Goal: Task Accomplishment & Management: Complete application form

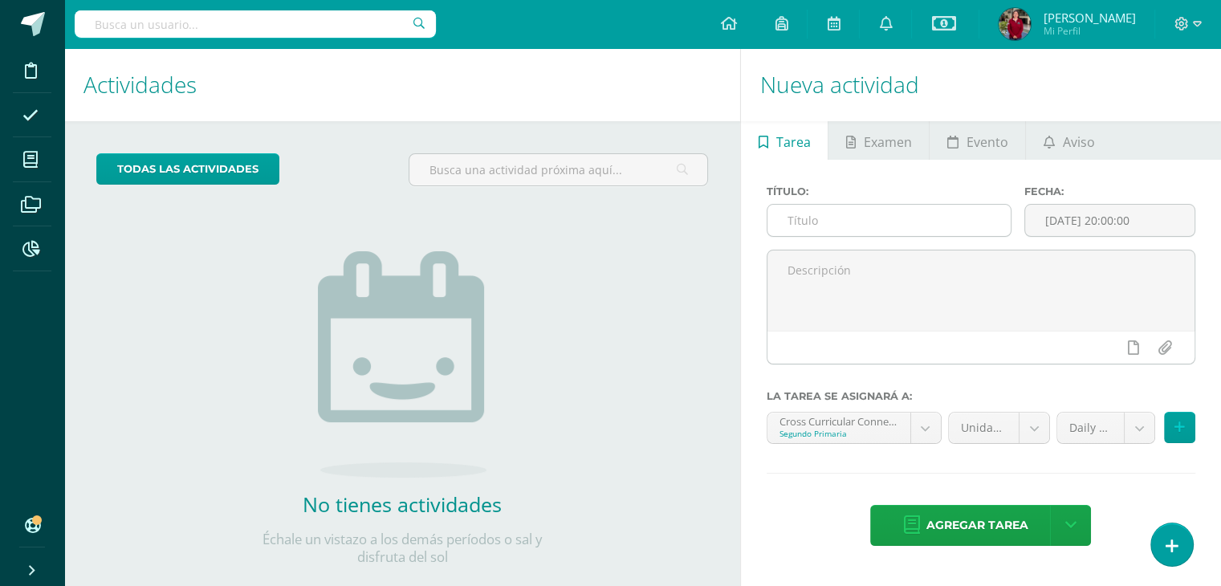
click at [822, 215] on input "text" at bounding box center [889, 220] width 243 height 31
click at [856, 213] on input "text" at bounding box center [889, 220] width 243 height 31
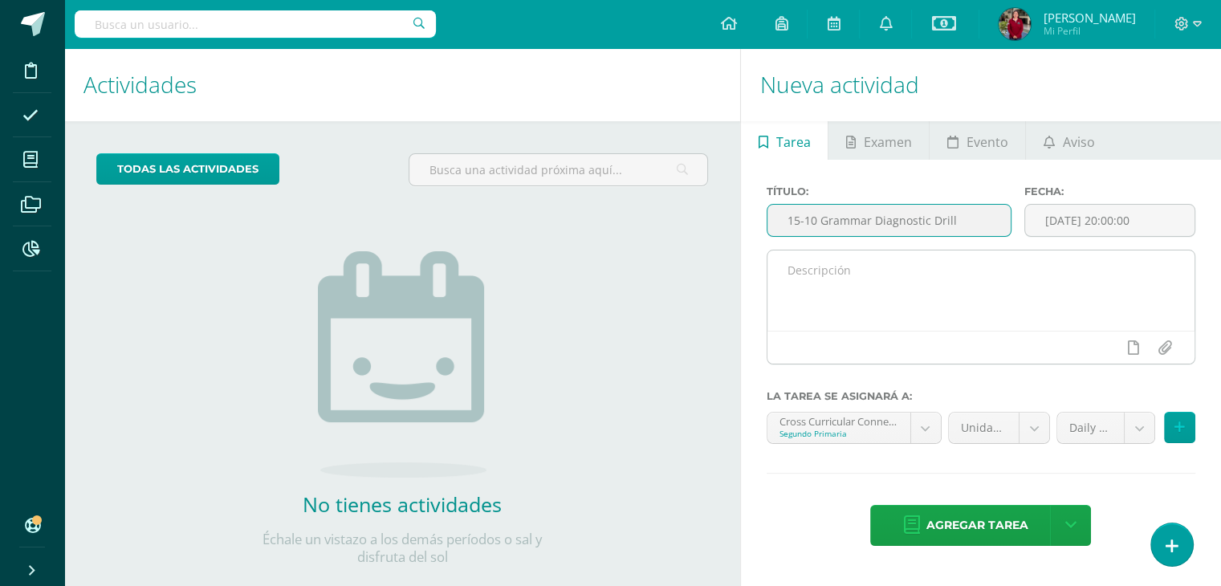
type input "15-10 Grammar Diagnostic Drill"
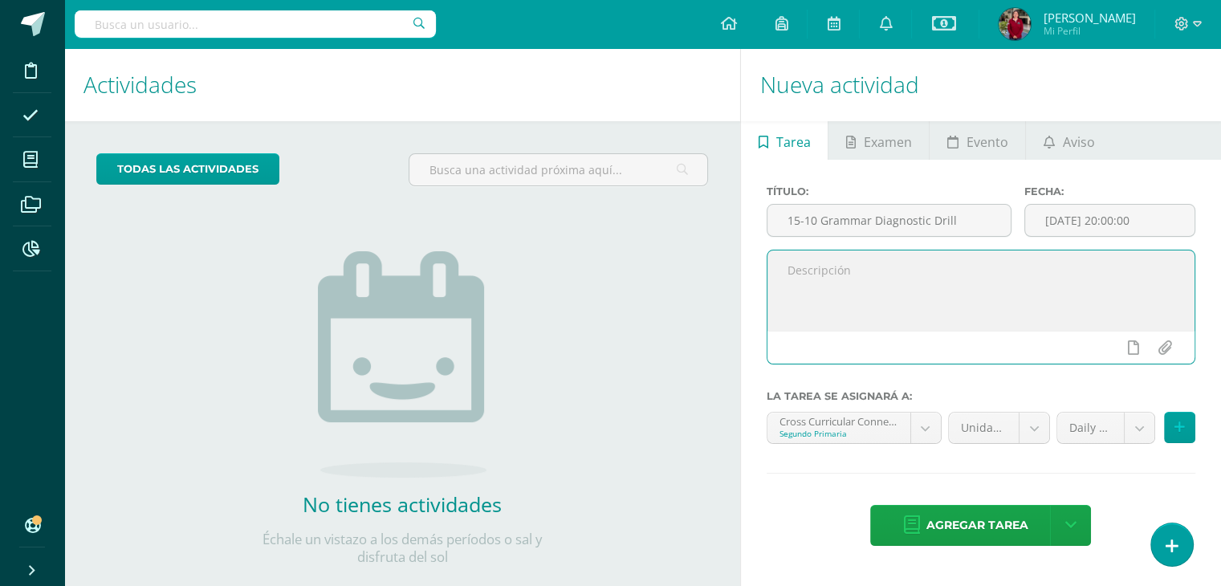
click at [882, 299] on textarea at bounding box center [981, 291] width 427 height 80
paste textarea "15-10 Grammar Diagnostic Drill"
type textarea "15-10 Grammar Diagnostic Drill"
click at [1076, 219] on input "[DATE] 20:00:00" at bounding box center [1109, 220] width 169 height 31
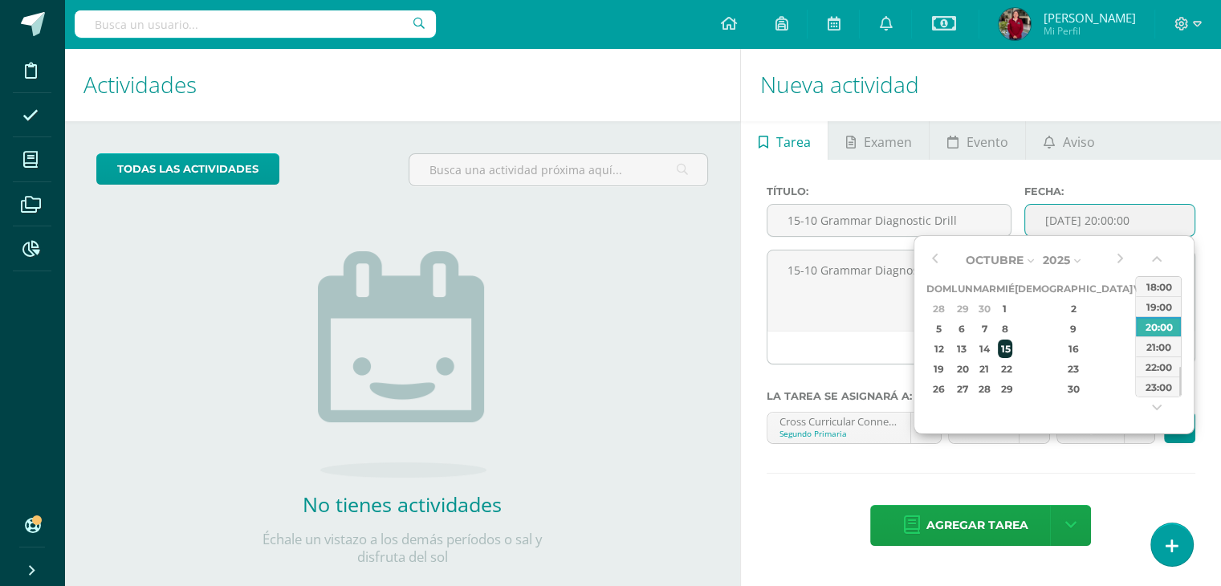
click at [1012, 348] on div "15" at bounding box center [1005, 349] width 14 height 18
type input "2025-10-15 20:00"
click at [1077, 467] on div "Título: 15-10 Grammar Diagnostic Drill Fecha: 2025-10-15 20:00 15-10 Grammar Di…" at bounding box center [981, 367] width 480 height 415
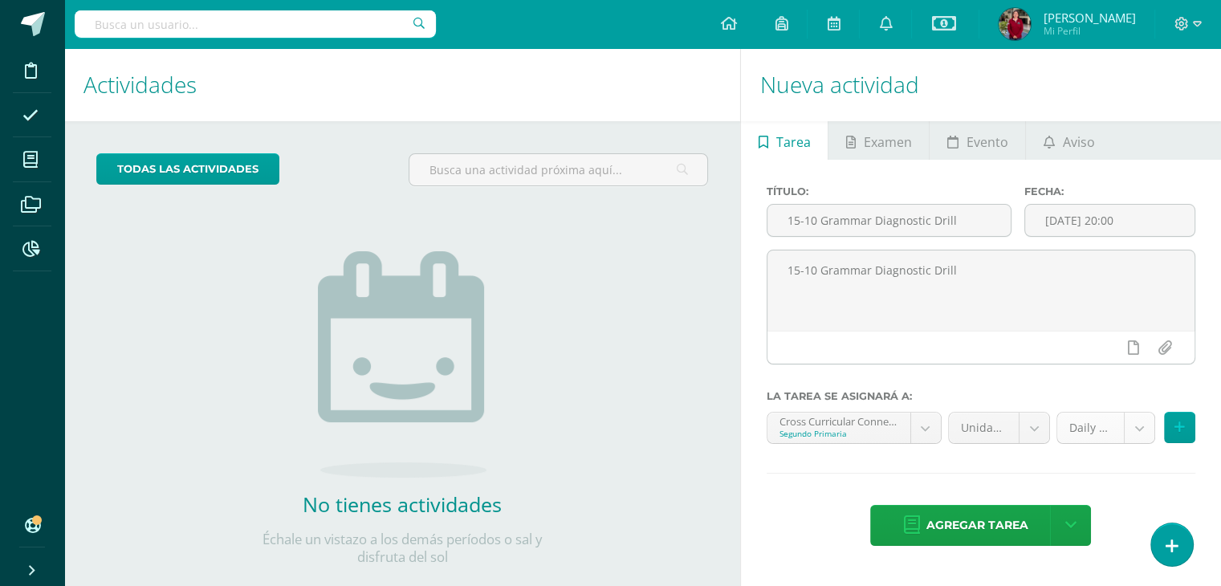
click at [1139, 430] on body "Disciplina Asistencia Mis cursos Archivos Reportes Soporte Ayuda Reportar un pr…" at bounding box center [610, 293] width 1221 height 586
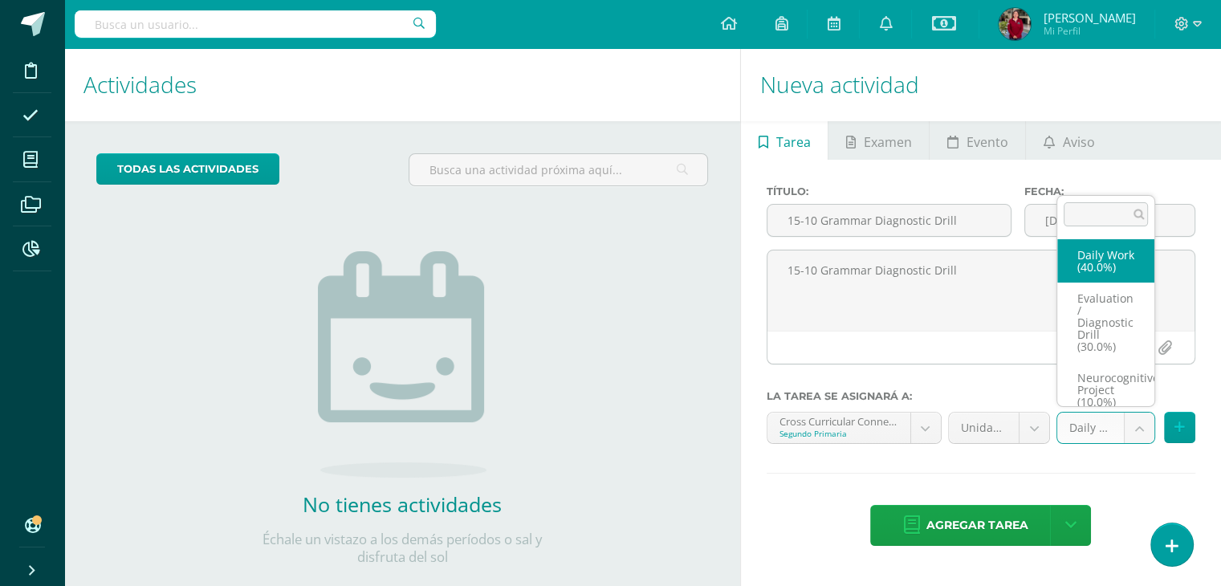
scroll to position [22, 0]
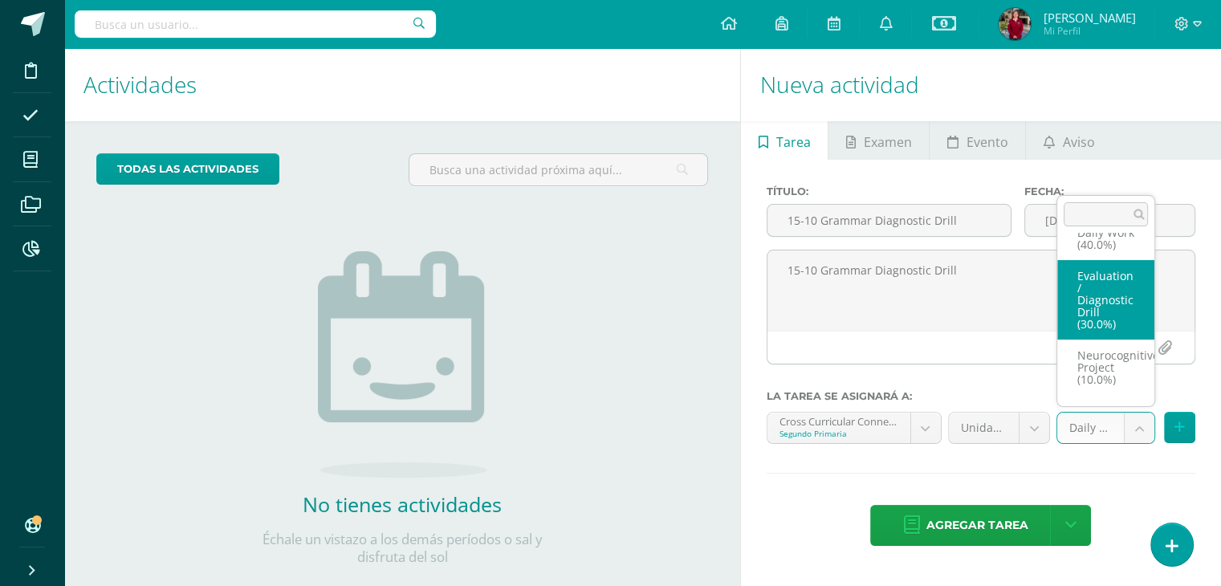
select select "204876"
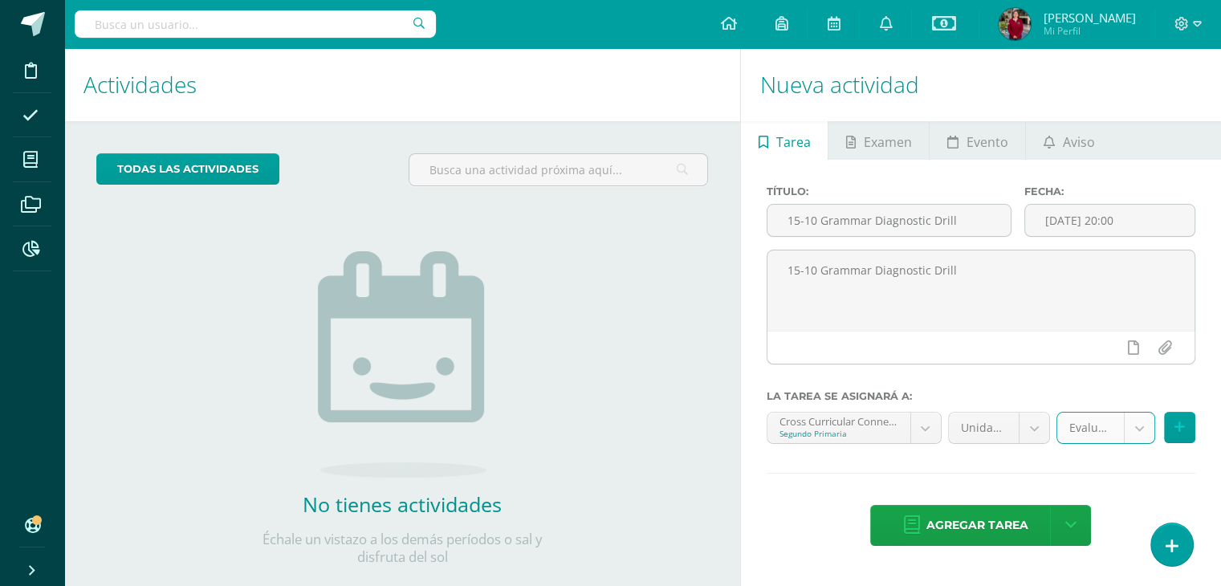
click at [930, 430] on body "Disciplina Asistencia Mis cursos Archivos Reportes Soporte Ayuda Reportar un pr…" at bounding box center [610, 293] width 1221 height 586
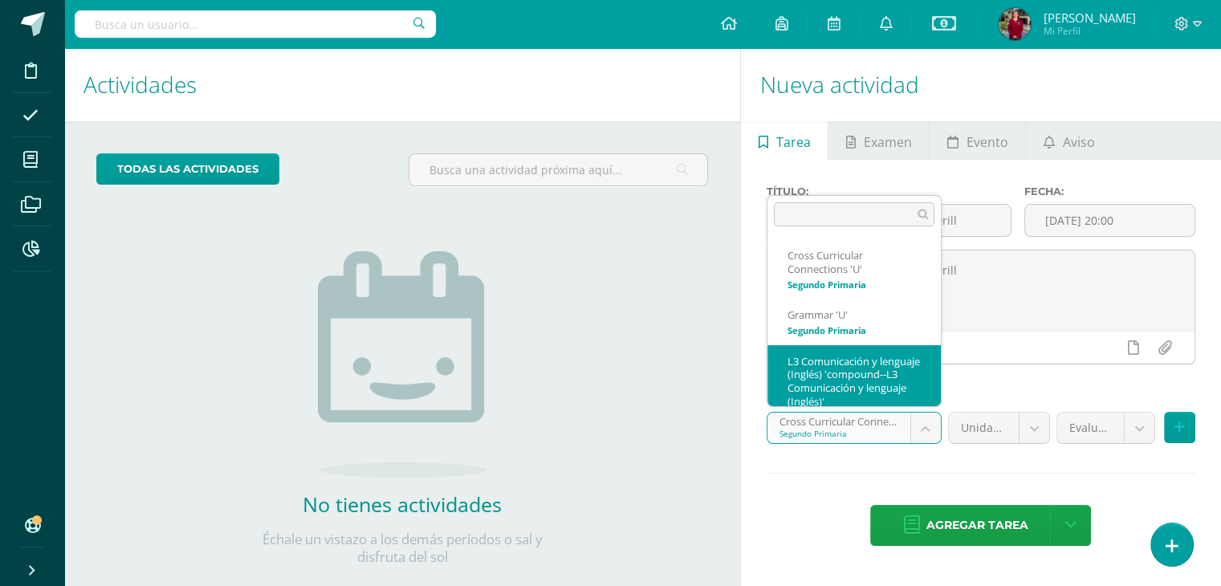
scroll to position [39, 0]
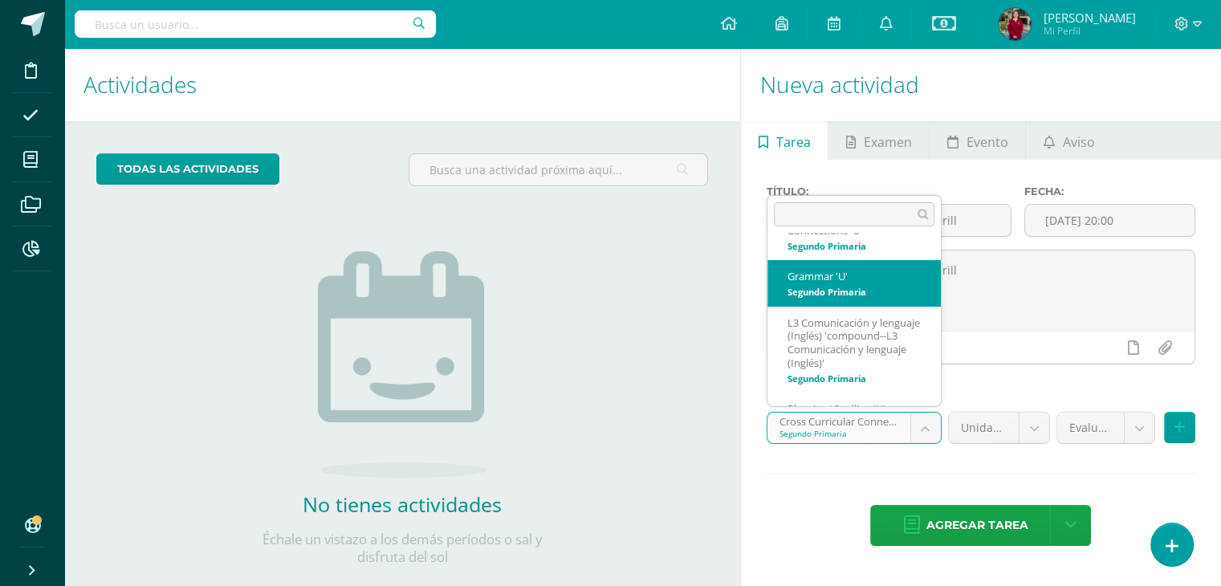
select select "199964"
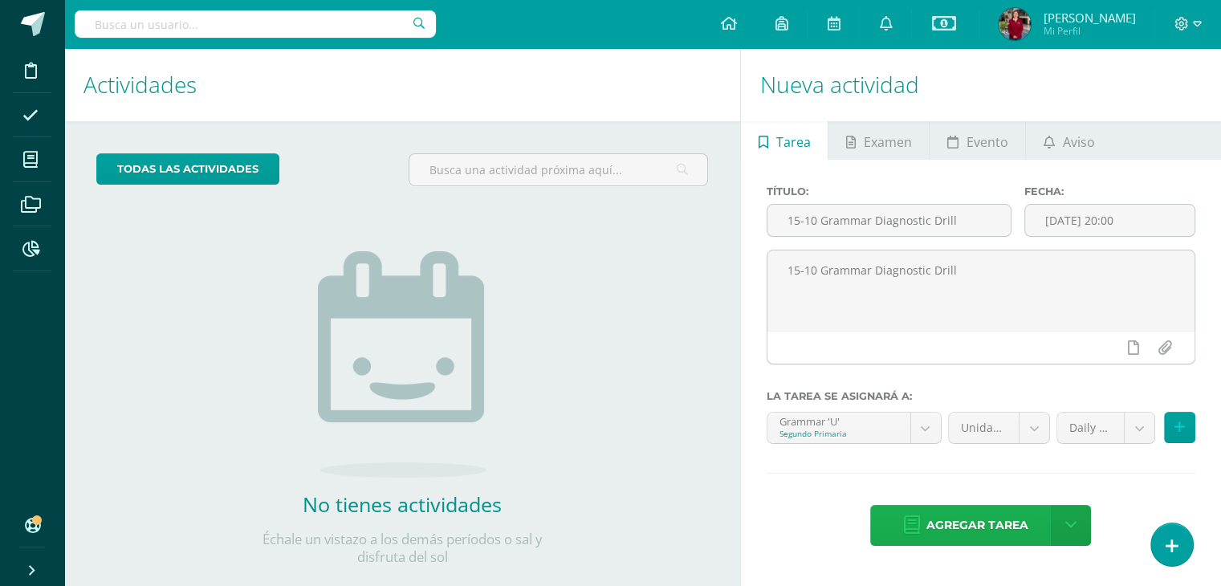
click at [933, 521] on span "Agregar tarea" at bounding box center [977, 525] width 102 height 39
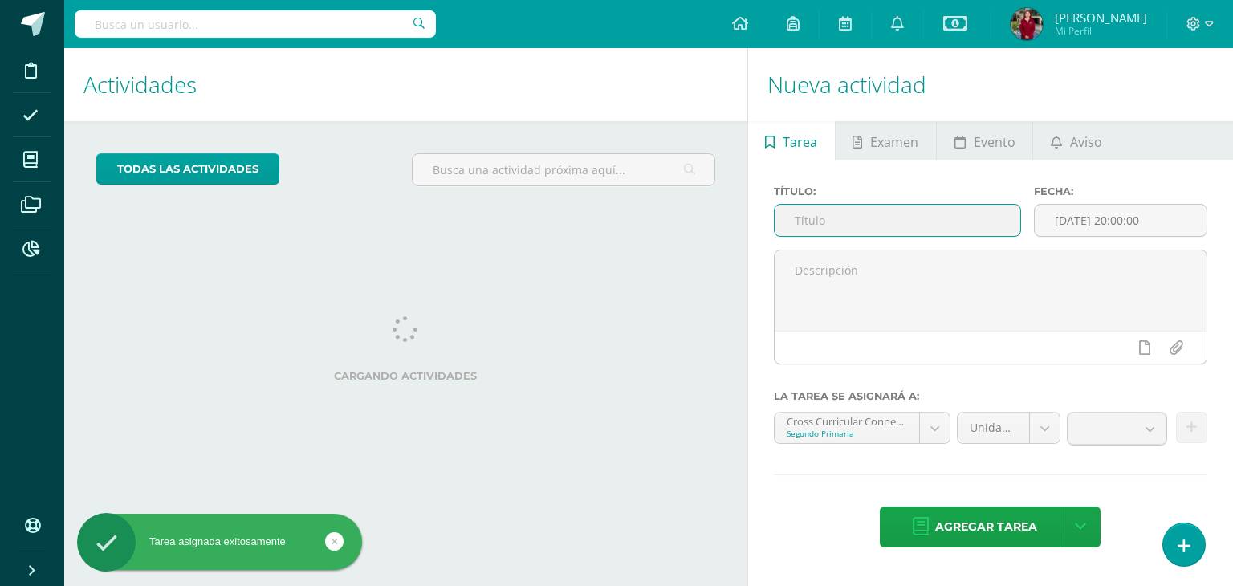
click at [884, 222] on input "text" at bounding box center [898, 220] width 246 height 31
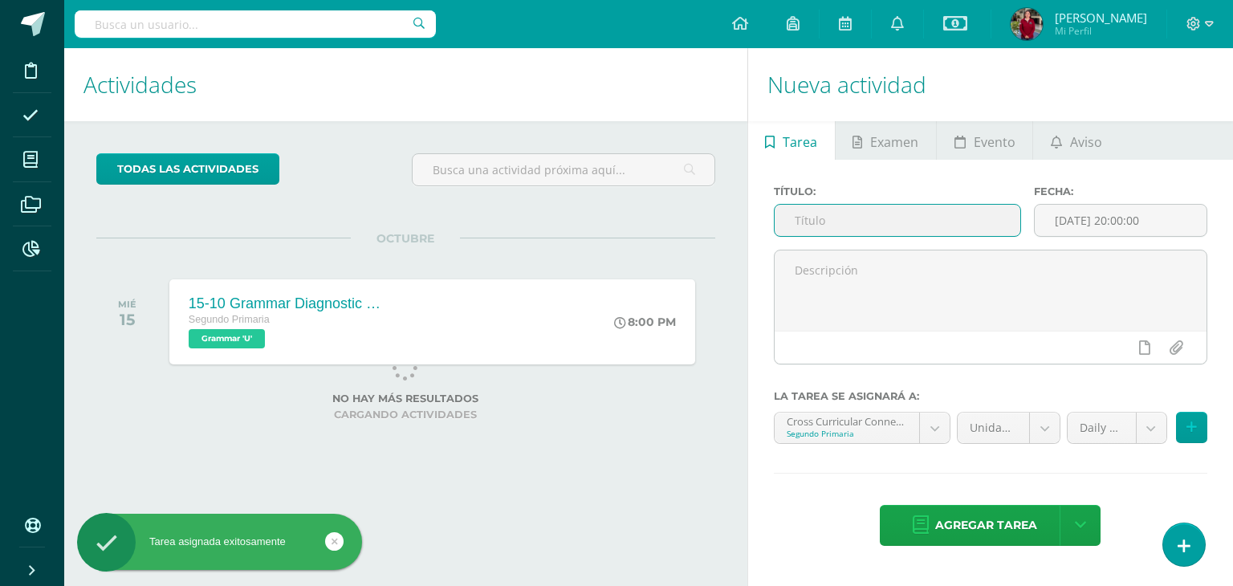
paste input "15-10 Grammar Diagnostic Drill"
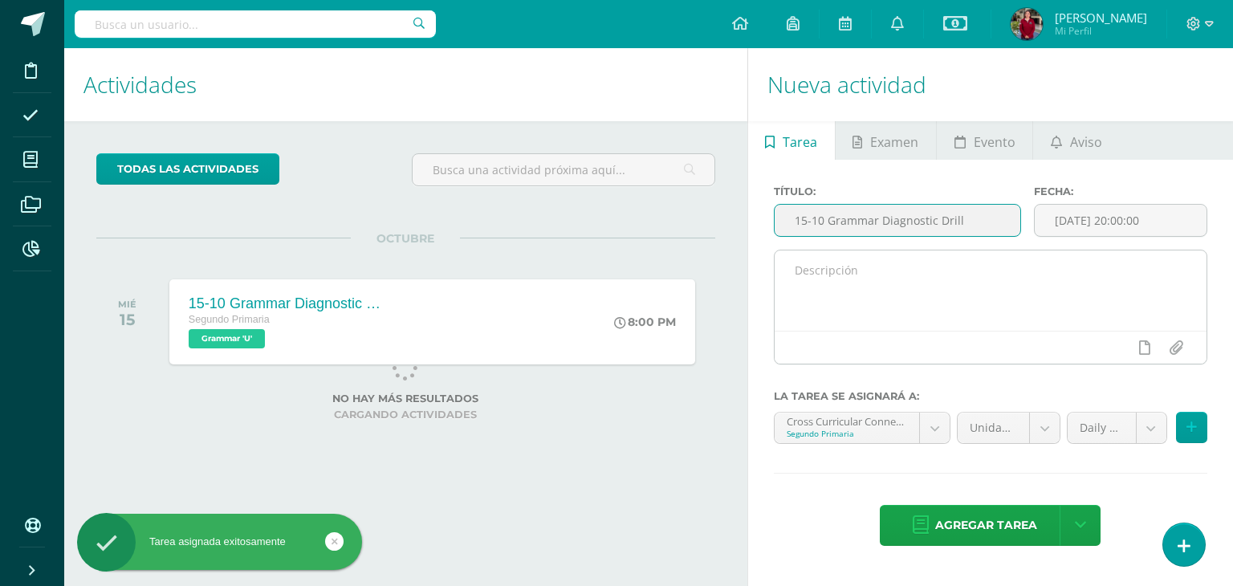
type input "15-10 Grammar Diagnostic Drill"
click at [896, 274] on textarea at bounding box center [991, 291] width 432 height 80
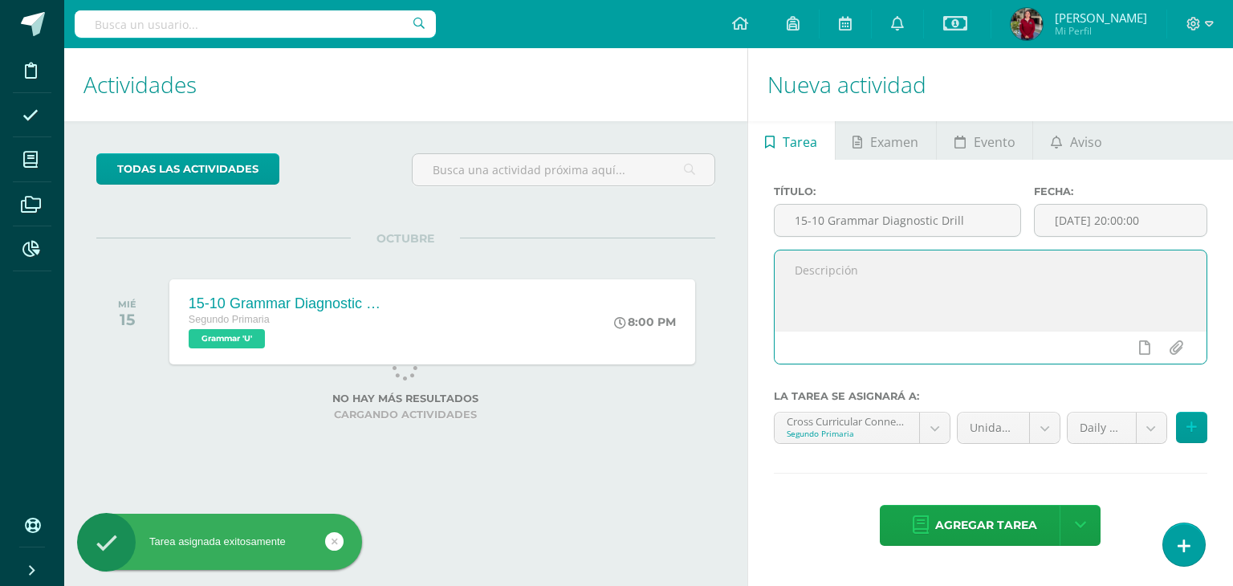
paste textarea "15-10 Grammar Diagnostic Drill"
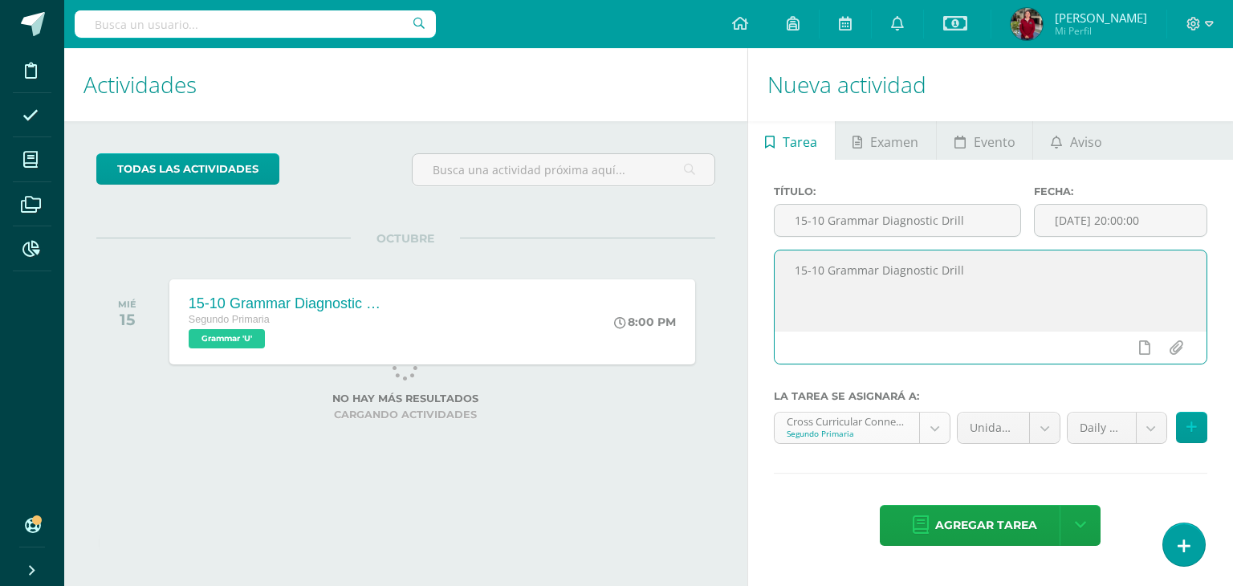
type textarea "15-10 Grammar Diagnostic Drill"
click at [929, 426] on body "Tarea asignada exitosamente Disciplina Asistencia Mis cursos Archivos Reportes …" at bounding box center [616, 293] width 1233 height 586
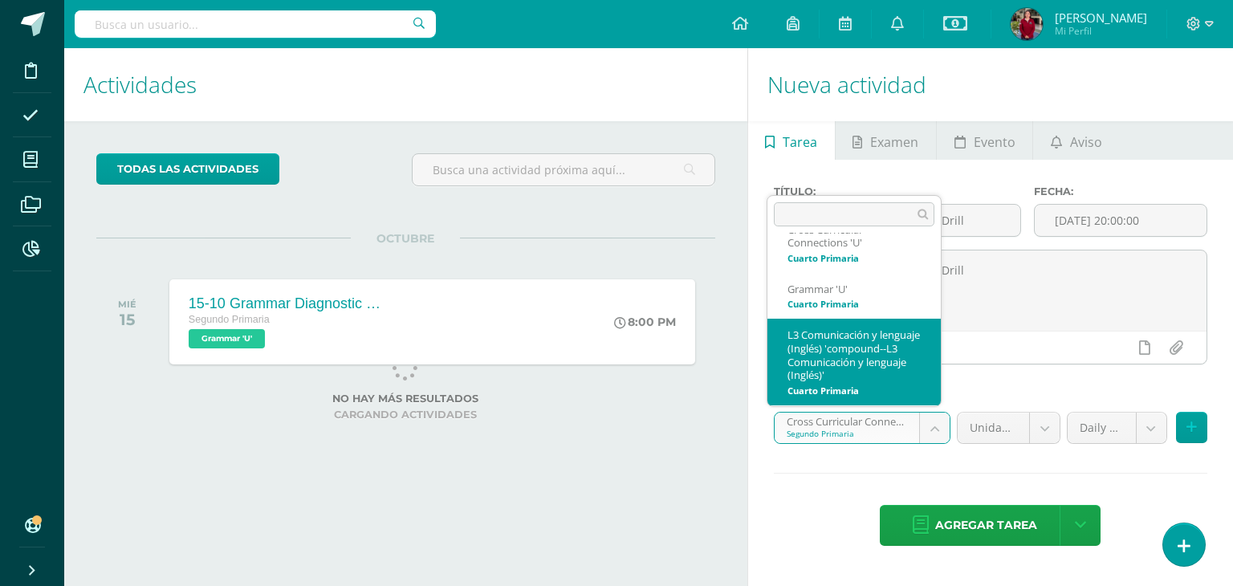
scroll to position [336, 0]
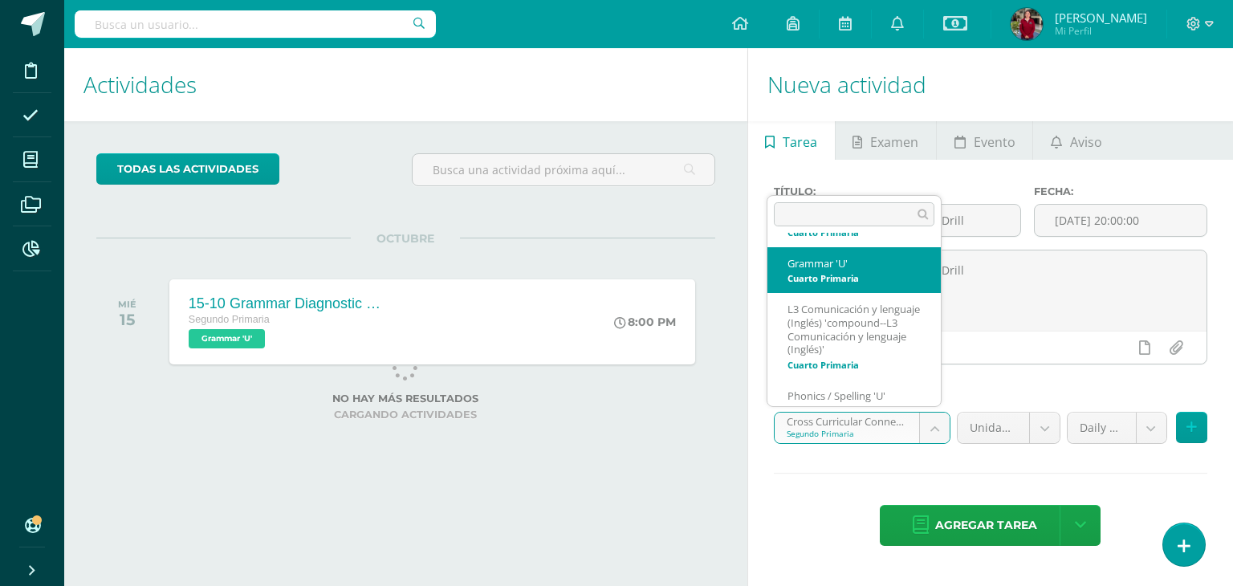
select select "200391"
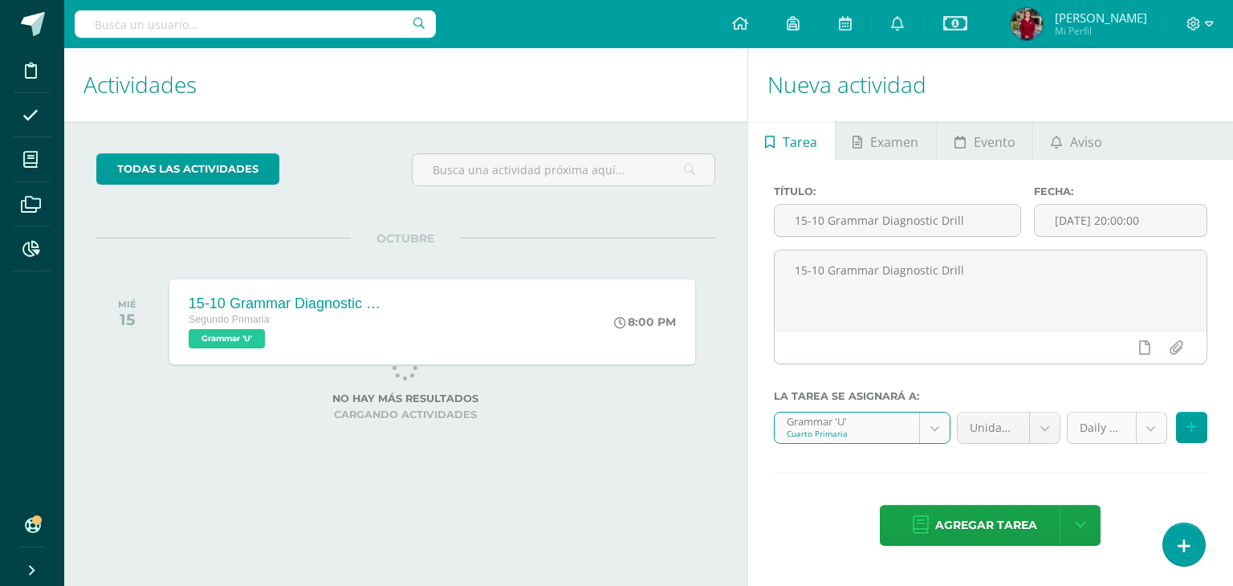
click at [1155, 428] on body "Tarea asignada exitosamente Disciplina Asistencia Mis cursos Archivos Reportes …" at bounding box center [616, 293] width 1233 height 586
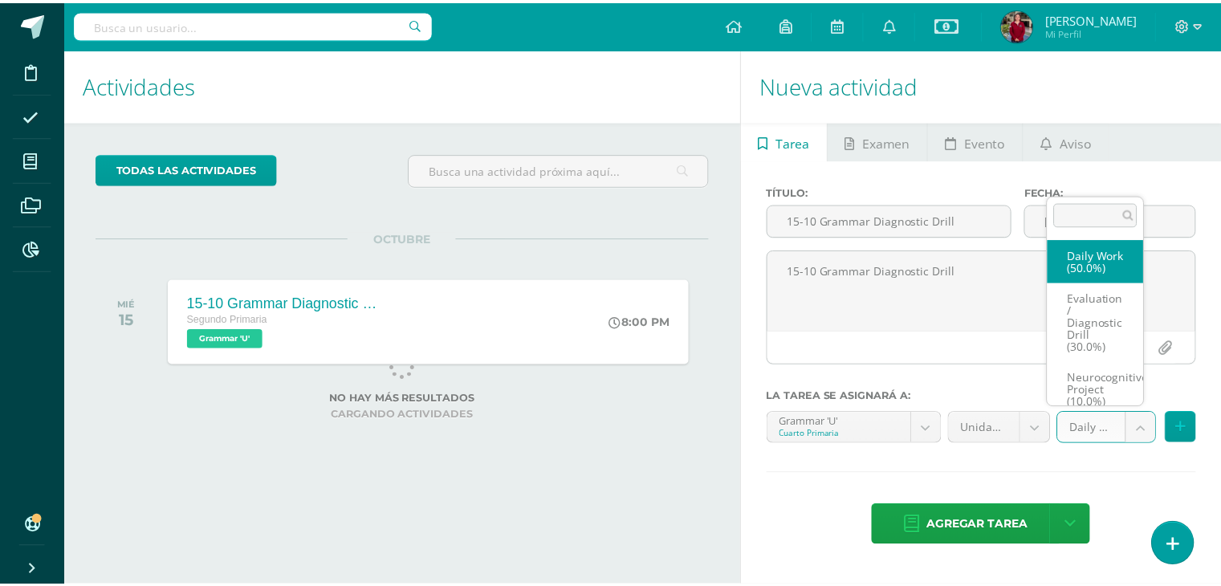
scroll to position [22, 0]
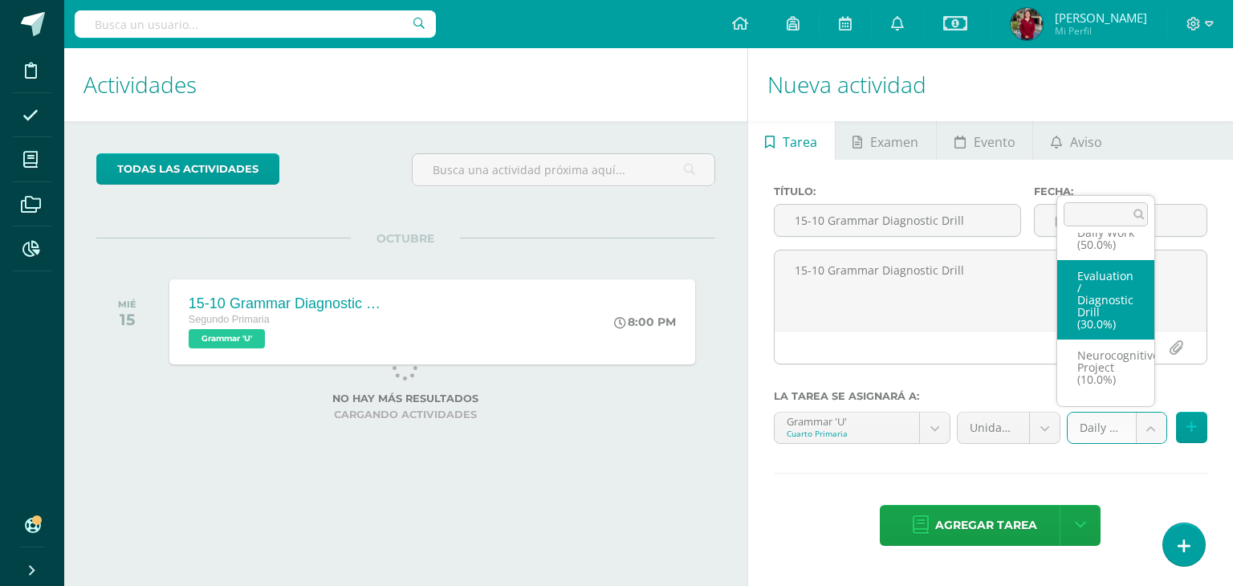
select select "205131"
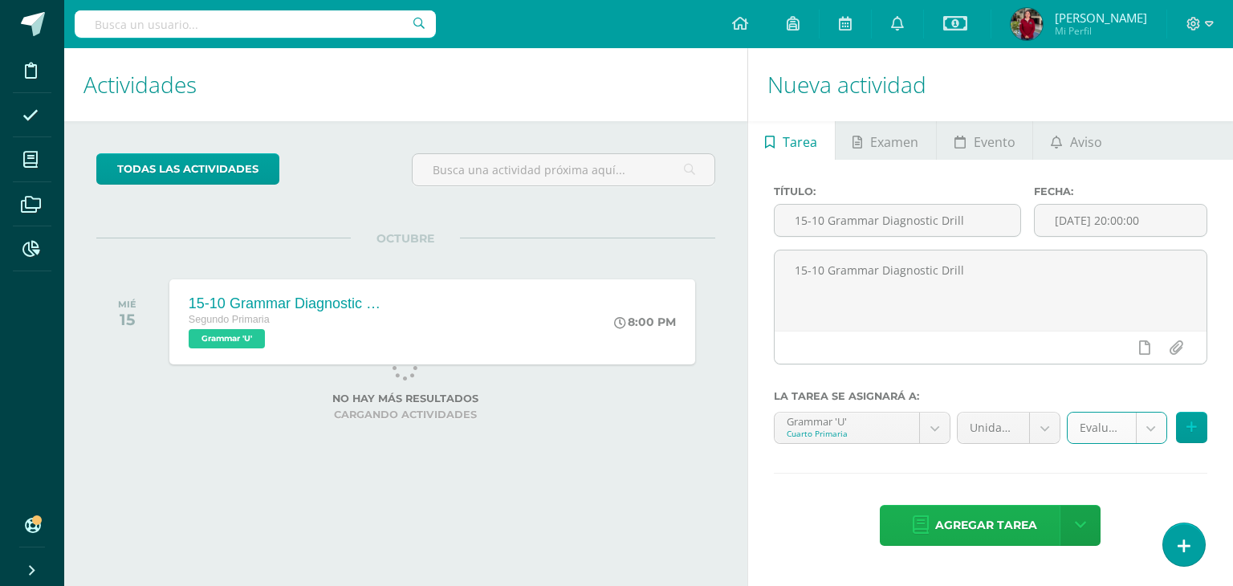
click at [947, 526] on span "Agregar tarea" at bounding box center [986, 525] width 102 height 39
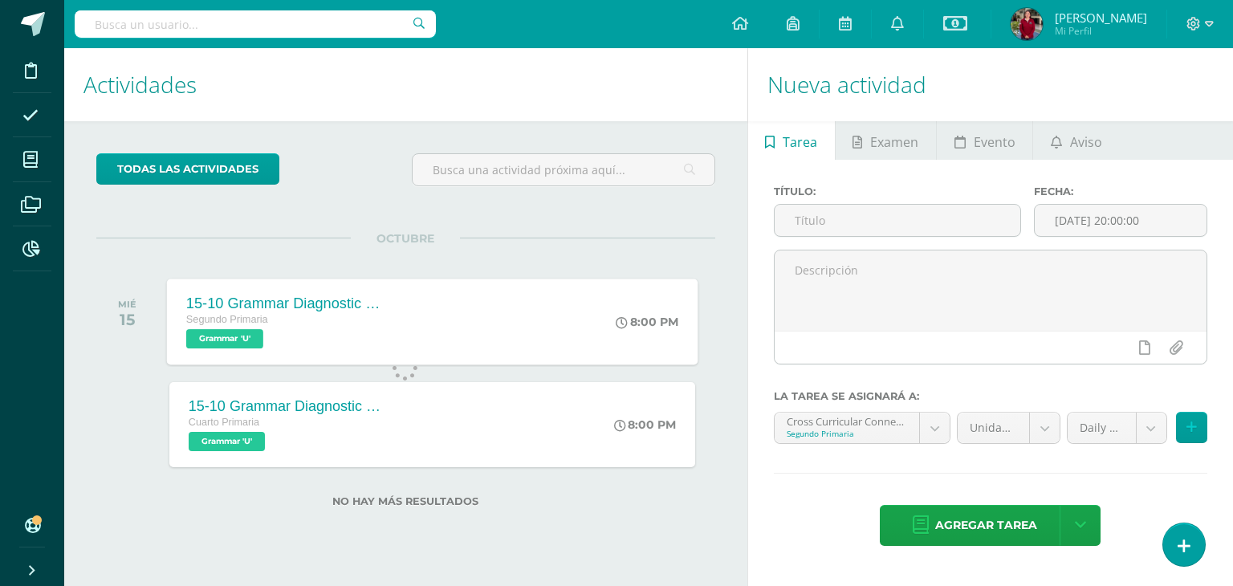
click at [236, 300] on div "15-10 Grammar Diagnostic Drill" at bounding box center [283, 303] width 194 height 17
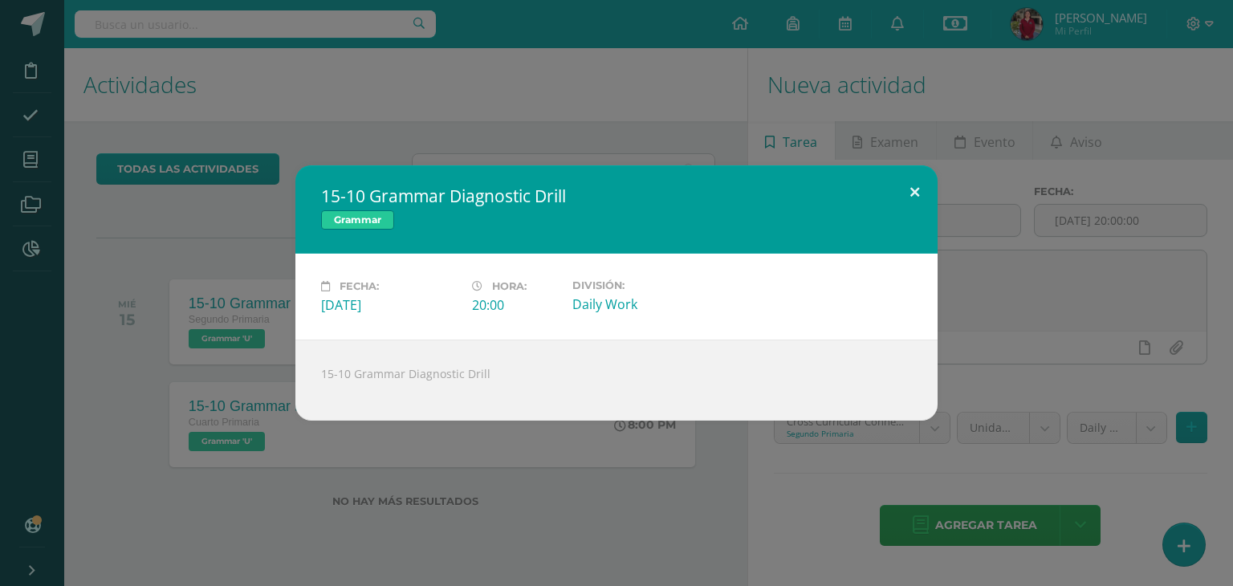
click at [922, 193] on button at bounding box center [915, 192] width 46 height 55
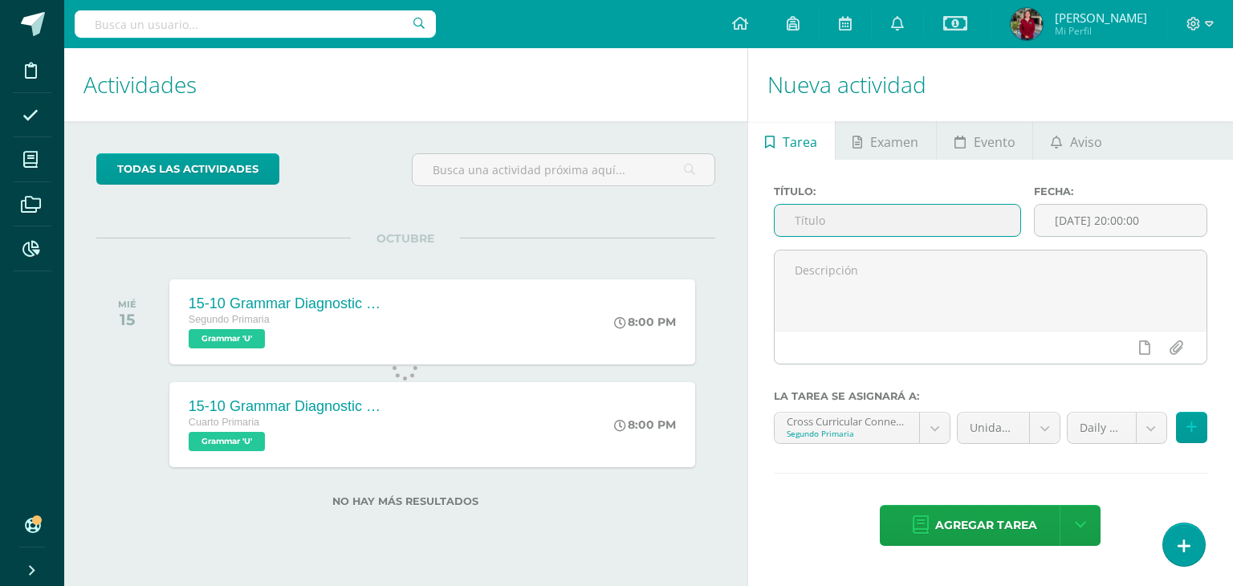
click at [813, 218] on input "text" at bounding box center [898, 220] width 246 height 31
paste input "15-10 Grammar Diagnostic Drill"
click at [804, 218] on input "15-10 Grammar Selfcheck" at bounding box center [898, 220] width 246 height 31
drag, startPoint x: 933, startPoint y: 225, endPoint x: 793, endPoint y: 226, distance: 139.7
click at [793, 226] on input "8-10 Grammar Selfcheck" at bounding box center [898, 220] width 246 height 31
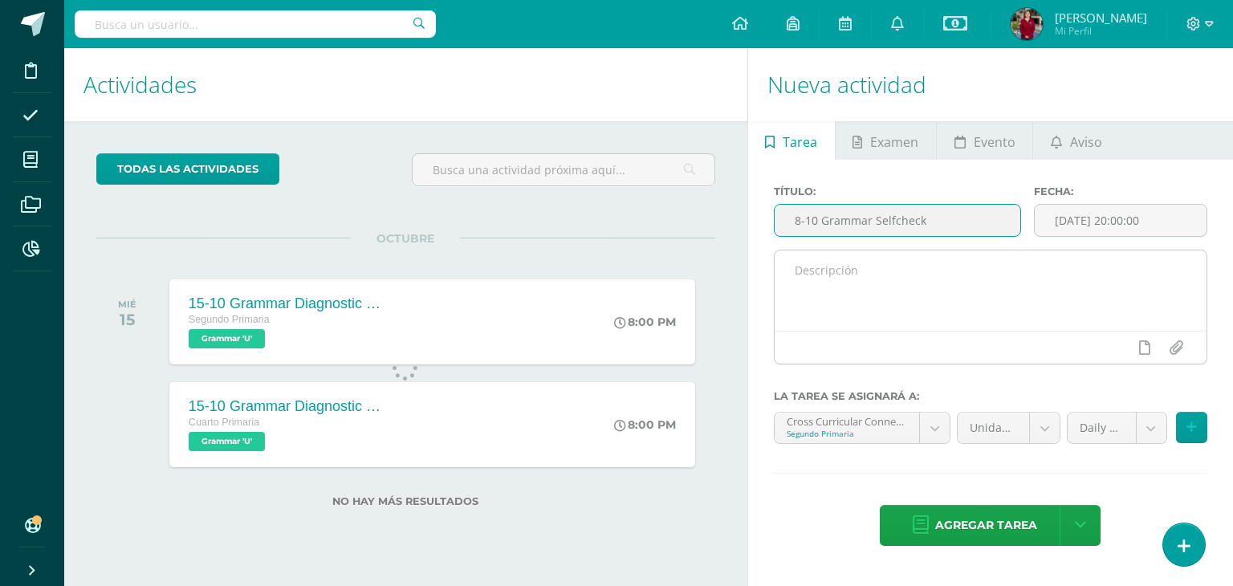
type input "8-10 Grammar Selfcheck"
click at [817, 274] on textarea at bounding box center [991, 291] width 432 height 80
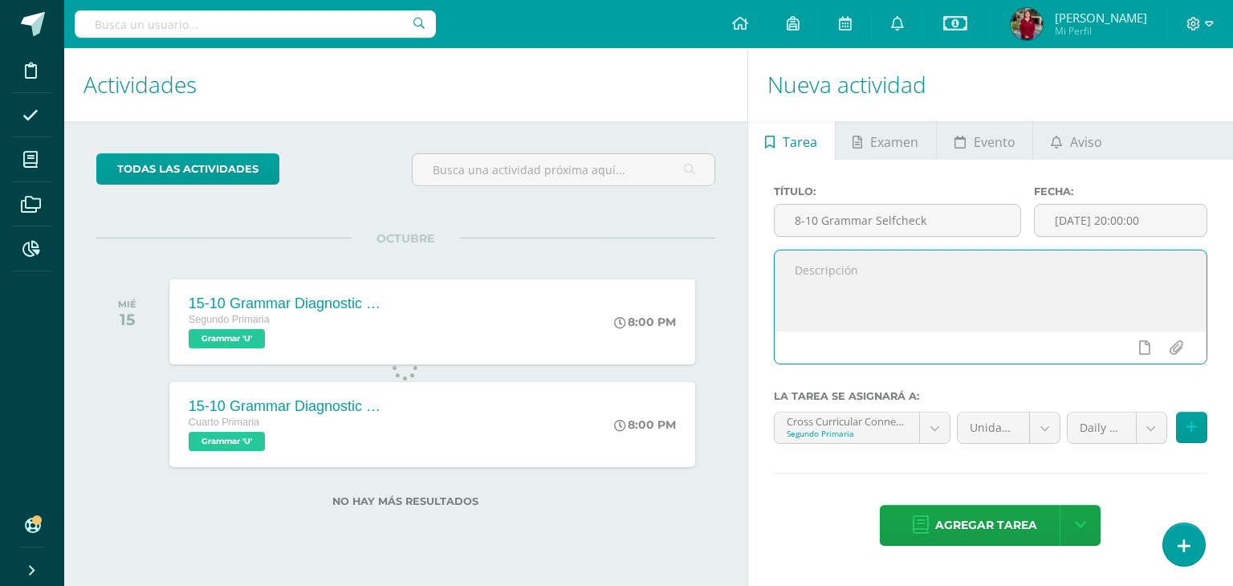
paste textarea "8-10 Grammar Selfcheck"
type textarea "8-10 Grammar Selfcheck"
click at [1098, 223] on input "[DATE] 20:00:00" at bounding box center [1121, 220] width 172 height 31
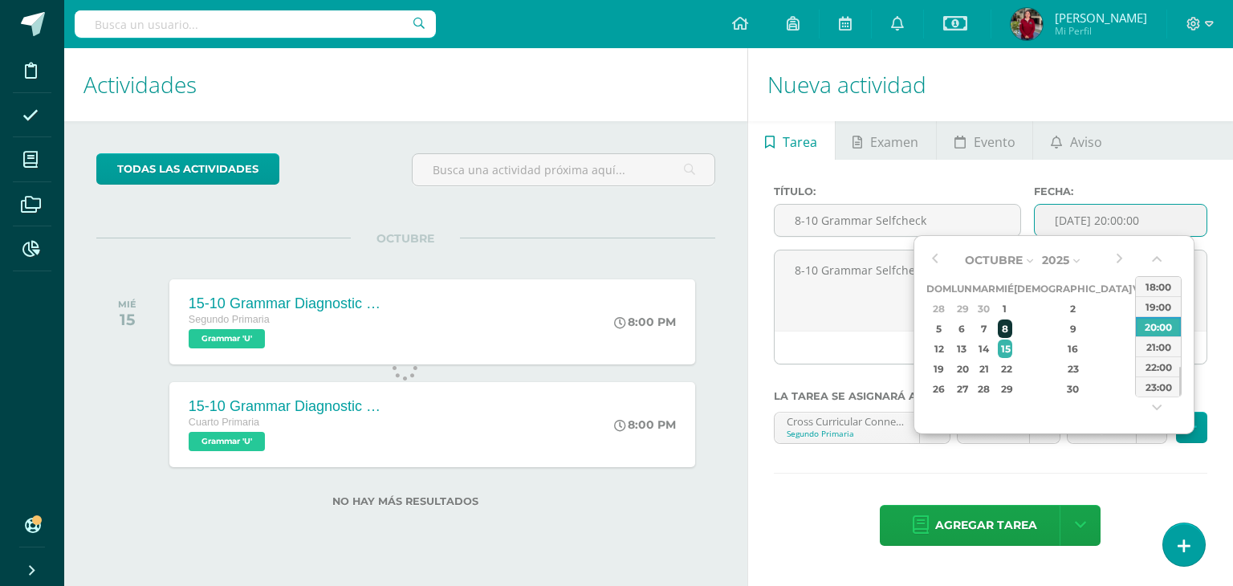
click at [1012, 328] on div "8" at bounding box center [1005, 329] width 14 height 18
type input "2025-10-08 20:00"
click at [1031, 473] on hr at bounding box center [991, 474] width 434 height 2
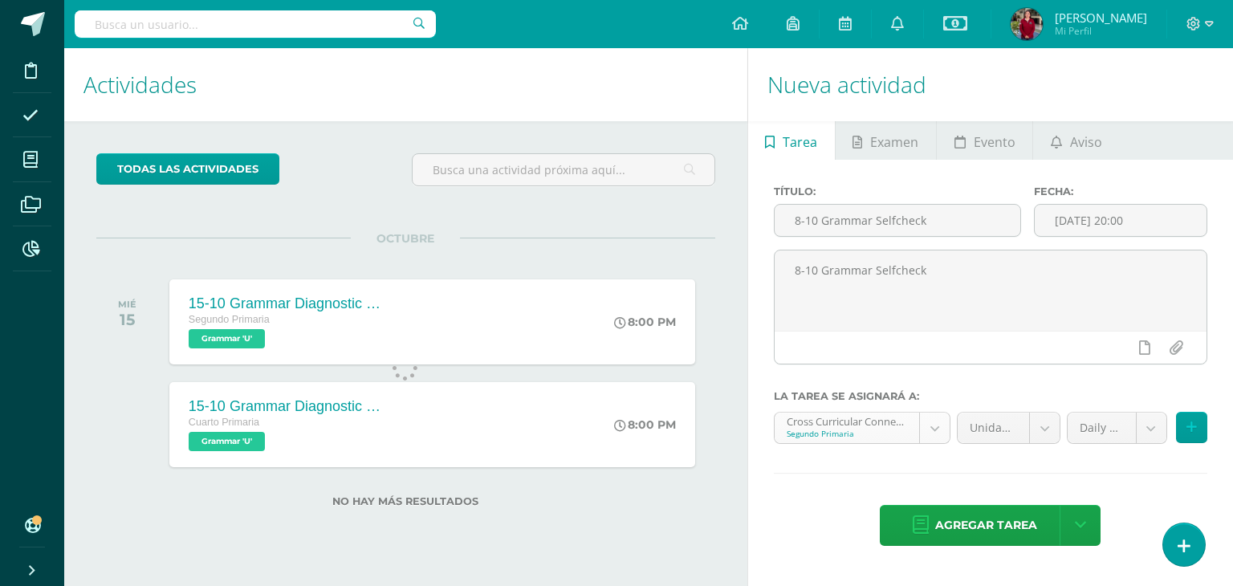
click at [935, 428] on body "Tarea asignada exitosamente Disciplina Asistencia Mis cursos Archivos Reportes …" at bounding box center [616, 293] width 1233 height 586
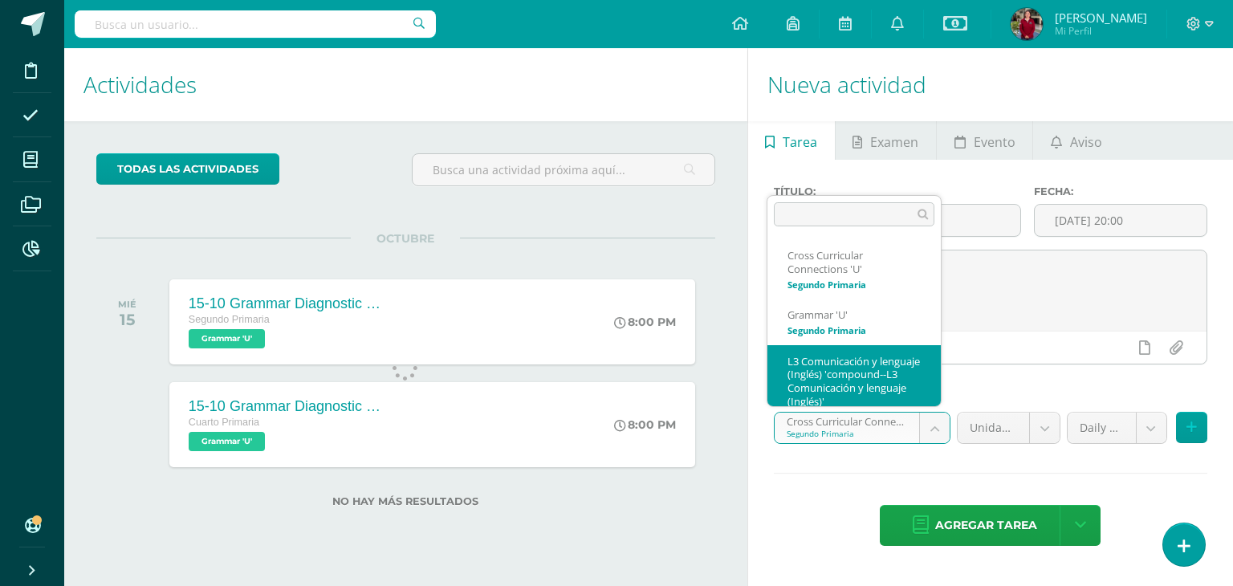
scroll to position [39, 0]
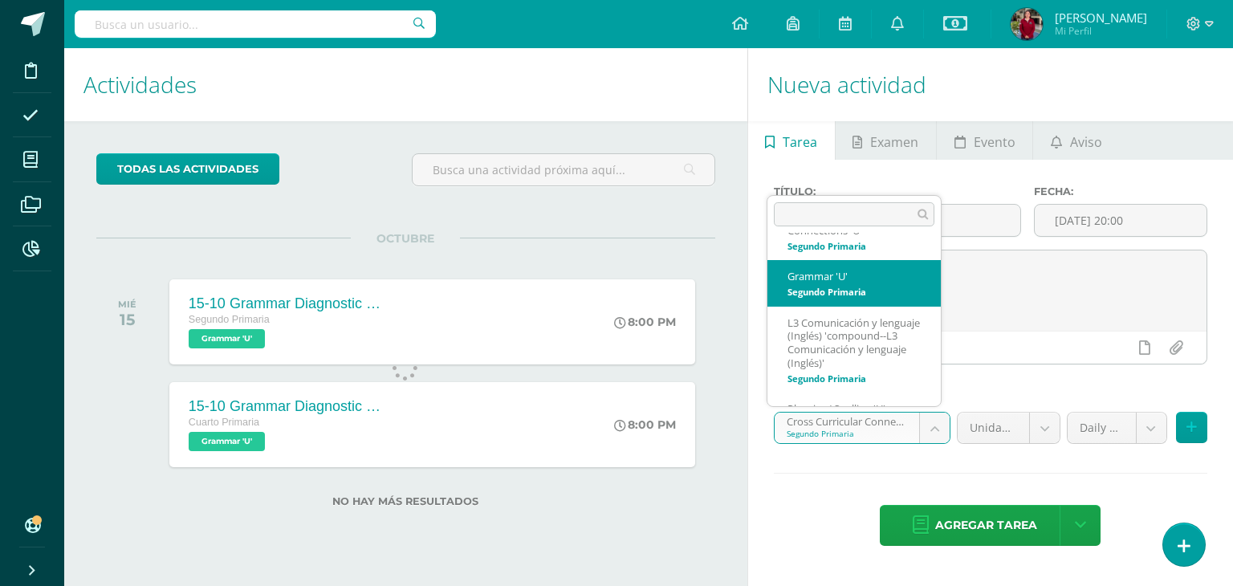
select select "199964"
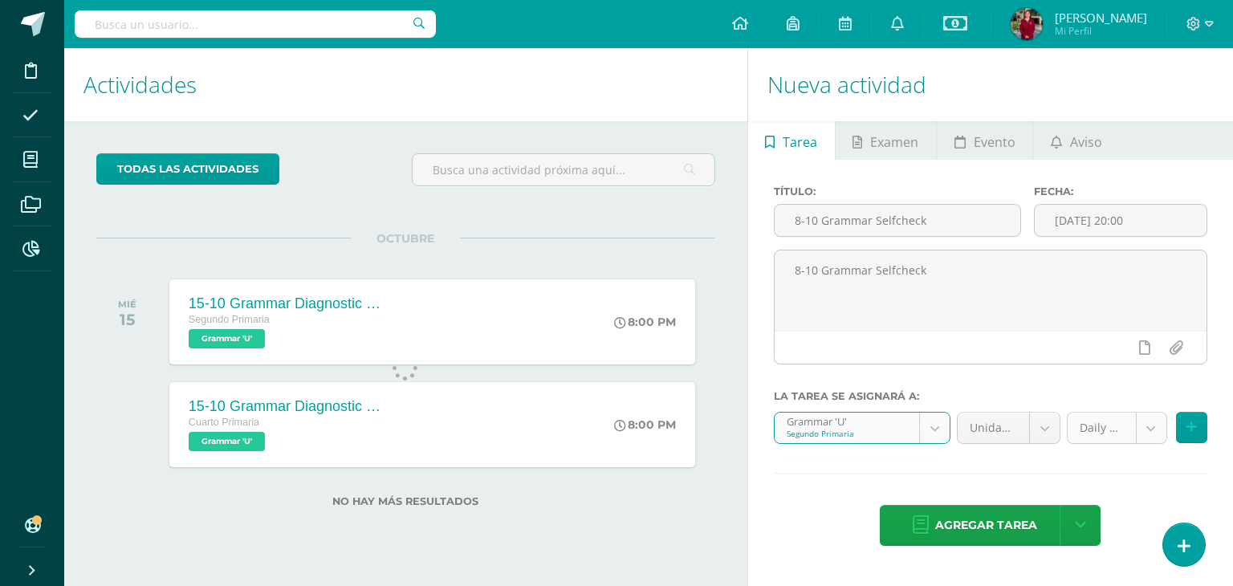
click at [1151, 423] on body "Tarea asignada exitosamente Disciplina Asistencia Mis cursos Archivos Reportes …" at bounding box center [616, 293] width 1233 height 586
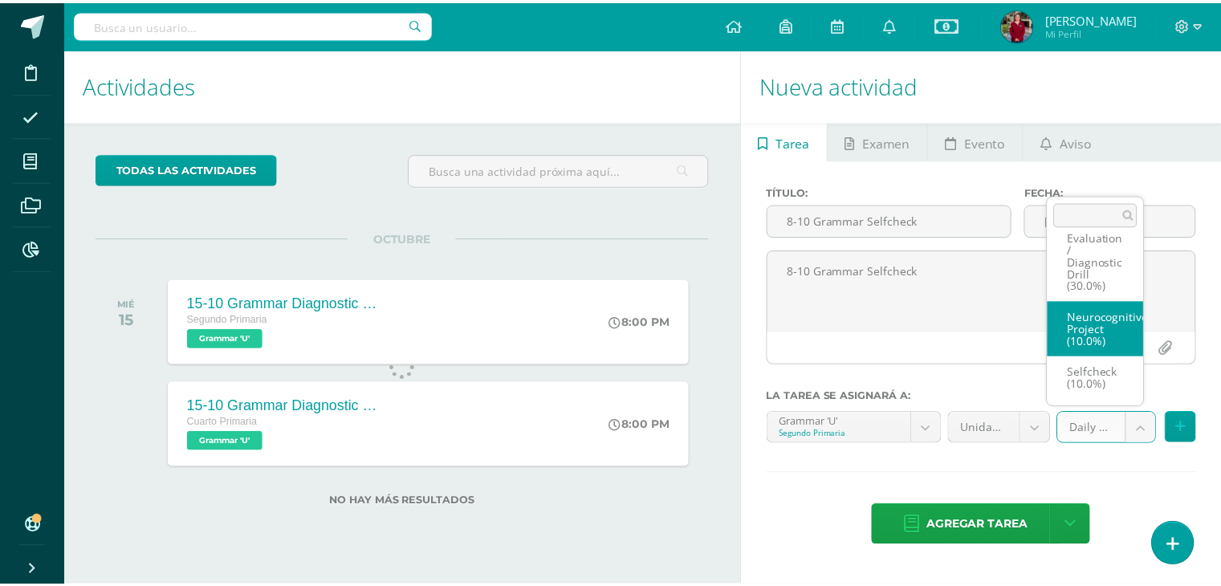
scroll to position [72, 0]
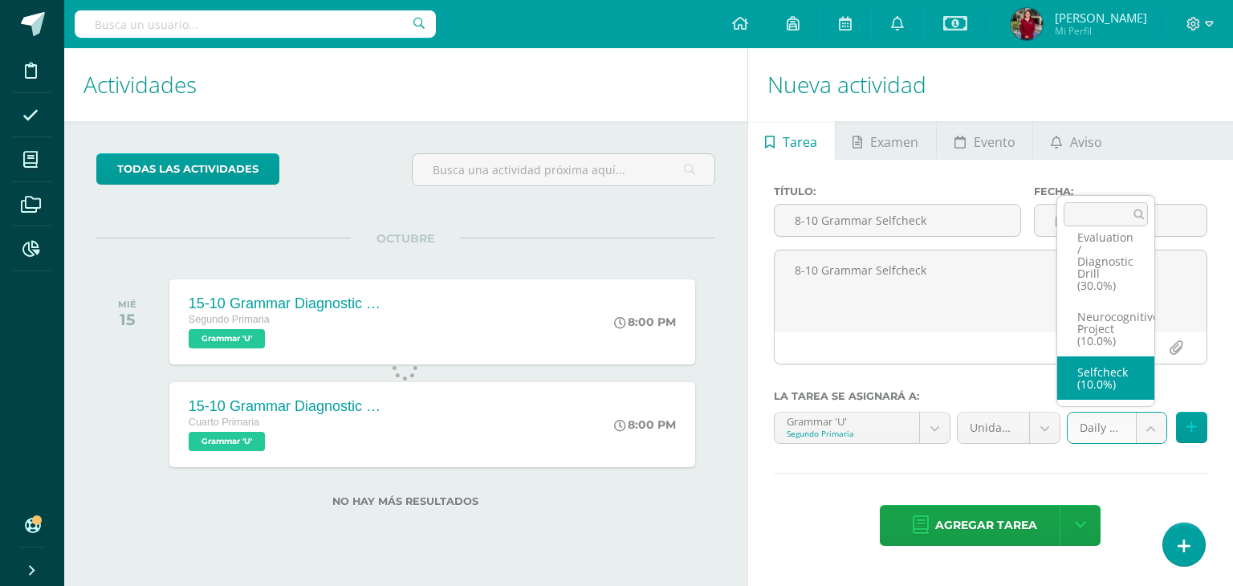
select select "204842"
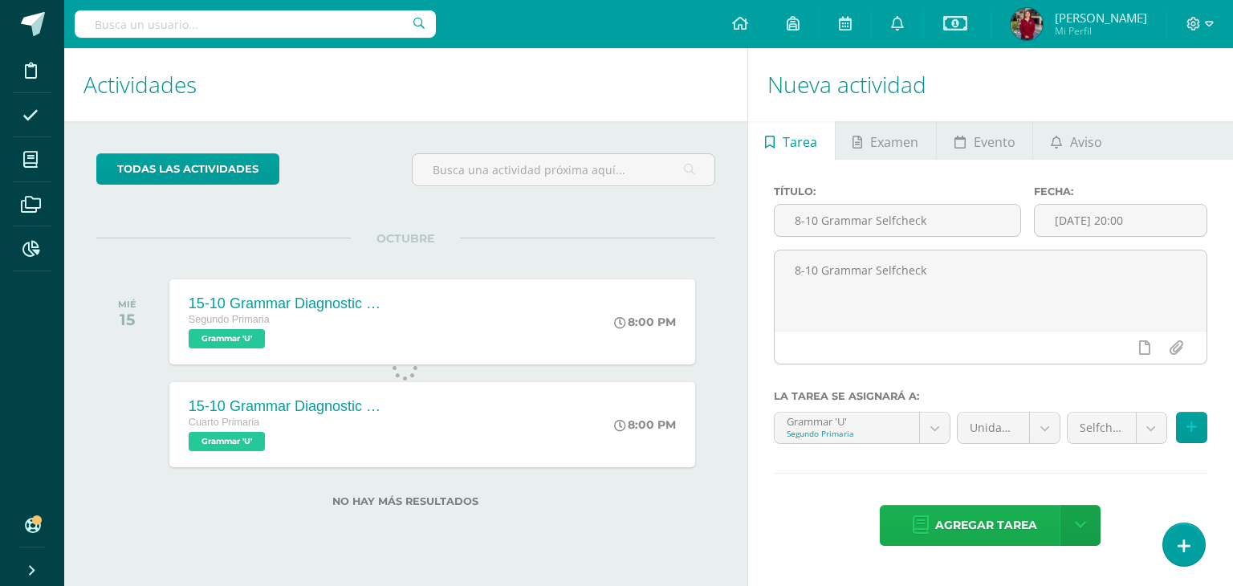
click at [967, 523] on span "Agregar tarea" at bounding box center [986, 525] width 102 height 39
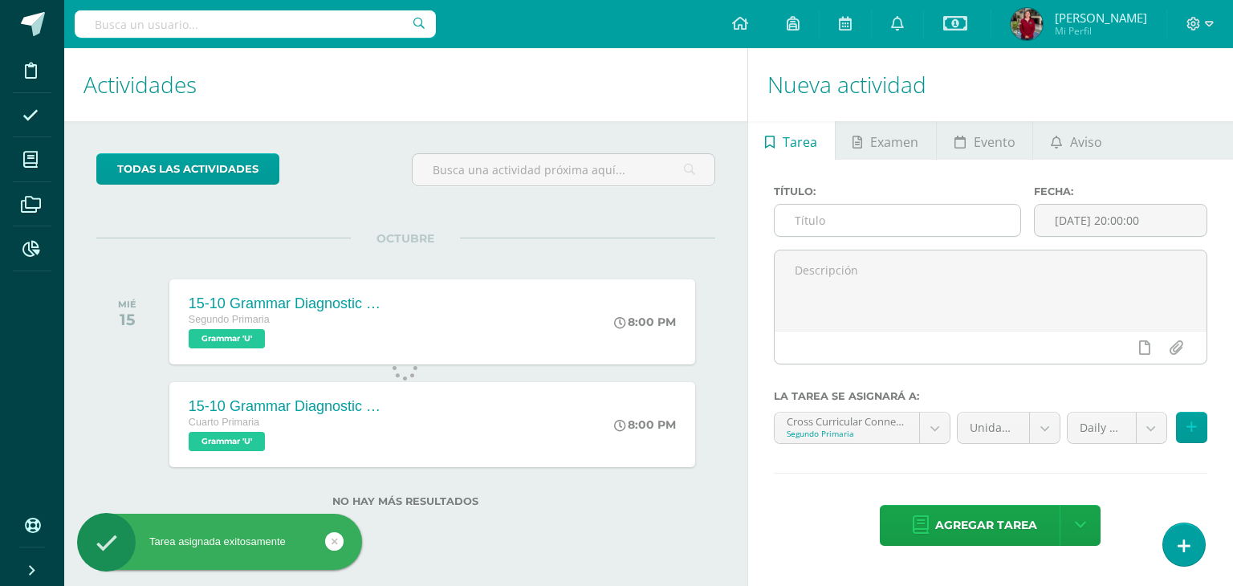
click at [874, 214] on input "text" at bounding box center [898, 220] width 246 height 31
paste input "8-10 Grammar Selfcheck"
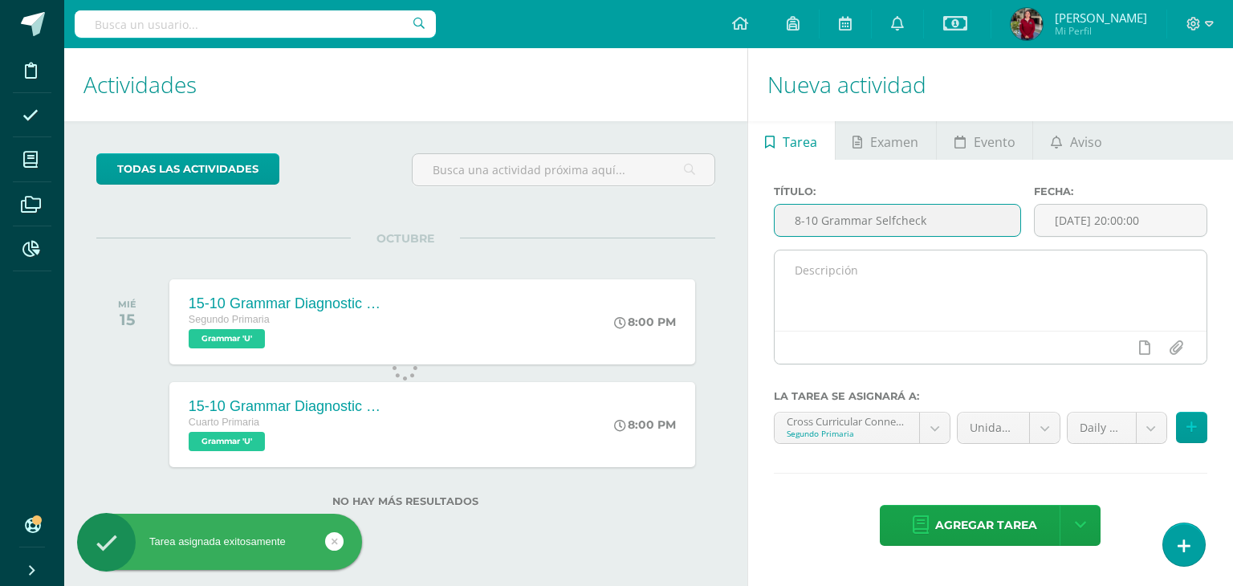
type input "8-10 Grammar Selfcheck"
click at [874, 292] on textarea at bounding box center [991, 291] width 432 height 80
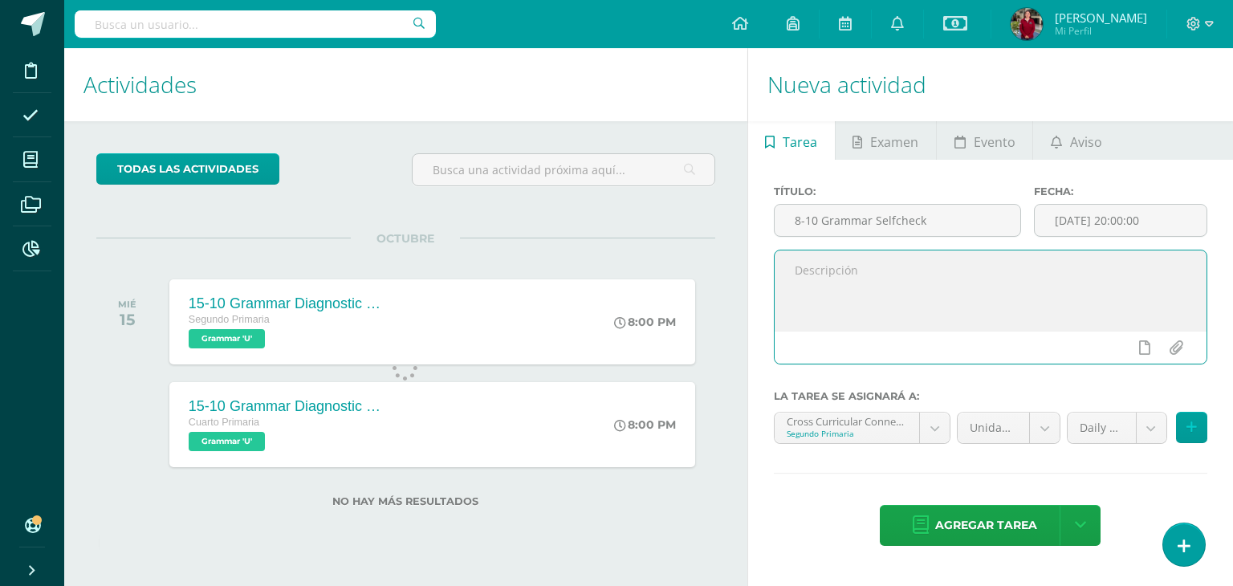
paste textarea "8-10 Grammar Selfcheck"
type textarea "8-10 Grammar Selfcheck"
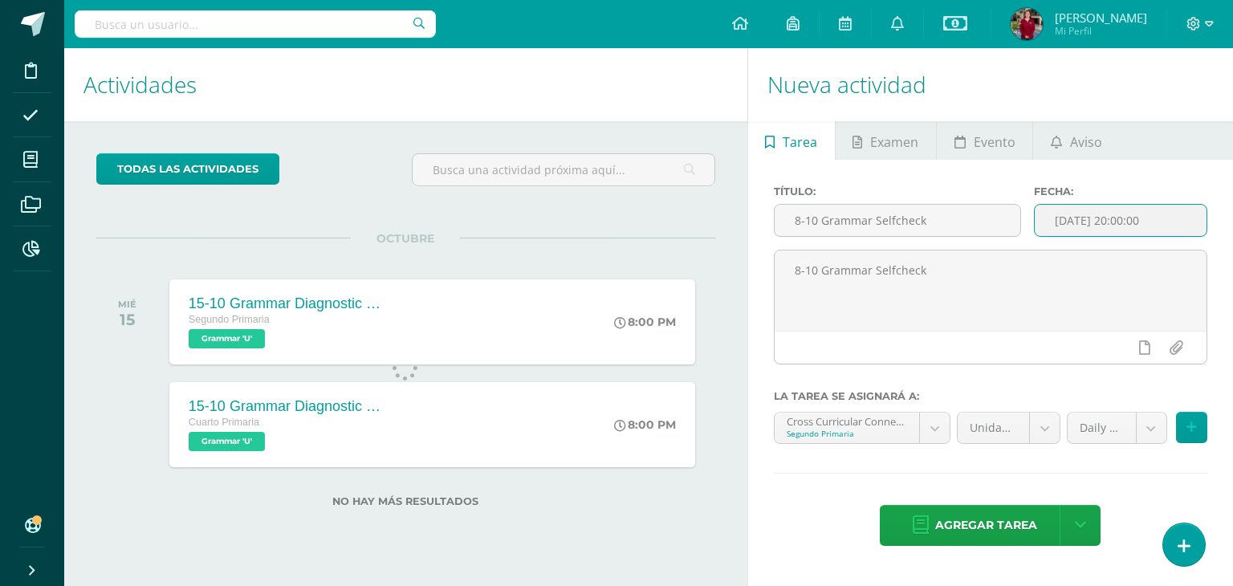
click at [1086, 220] on input "[DATE] 20:00:00" at bounding box center [1121, 220] width 172 height 31
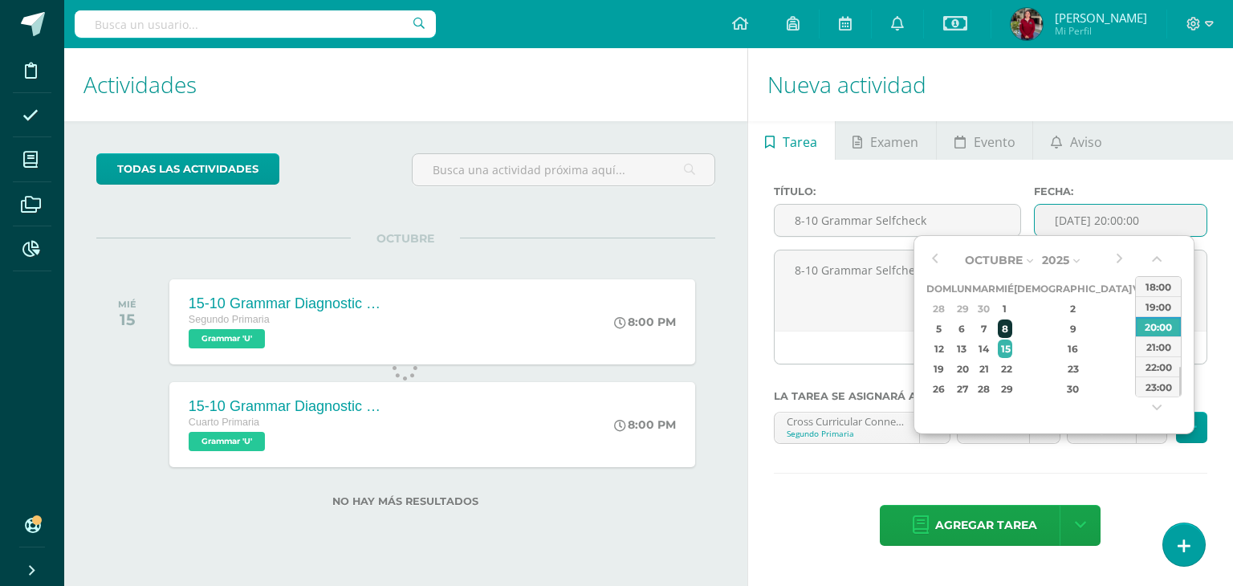
click at [1012, 324] on div "8" at bounding box center [1005, 329] width 14 height 18
type input "[DATE] 20:00"
click at [881, 480] on div "Título: 8-10 Grammar Selfcheck Fecha: [DATE] 20:00 8-10 Grammar Selfcheck La ta…" at bounding box center [990, 367] width 485 height 415
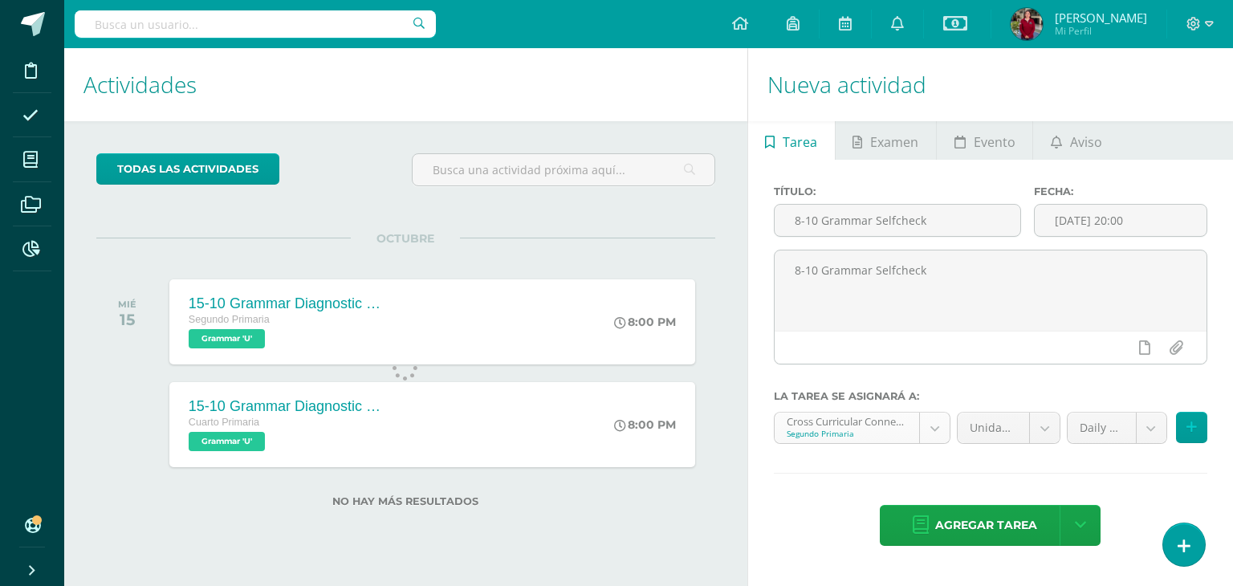
click at [941, 430] on body "Tarea asignada exitosamente Disciplina Asistencia Mis cursos Archivos Reportes …" at bounding box center [616, 293] width 1233 height 586
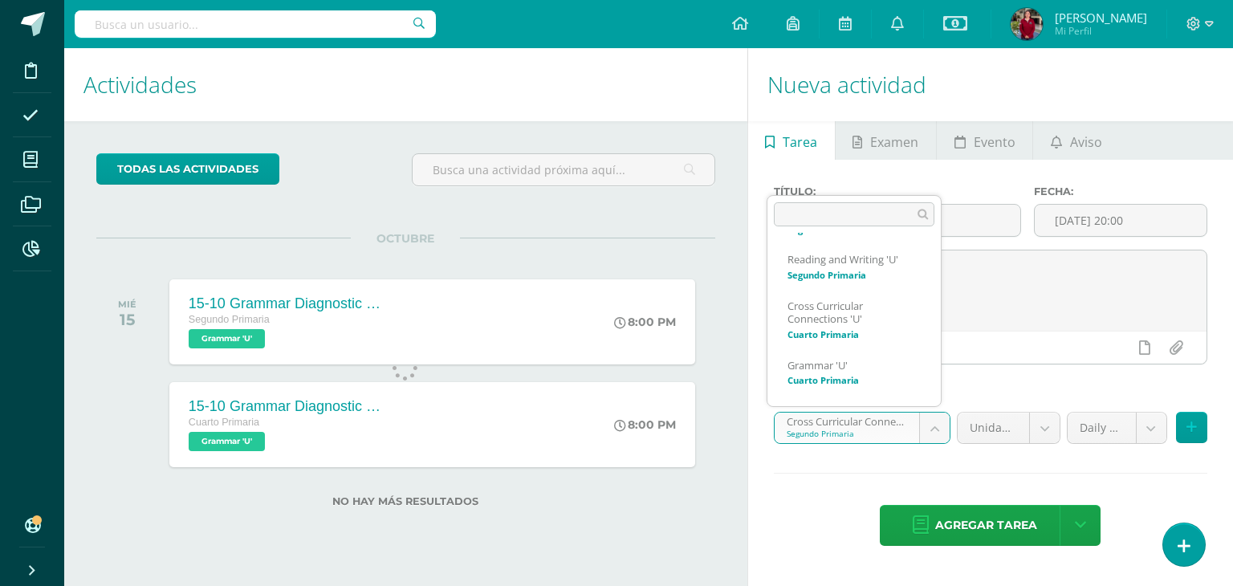
scroll to position [237, 0]
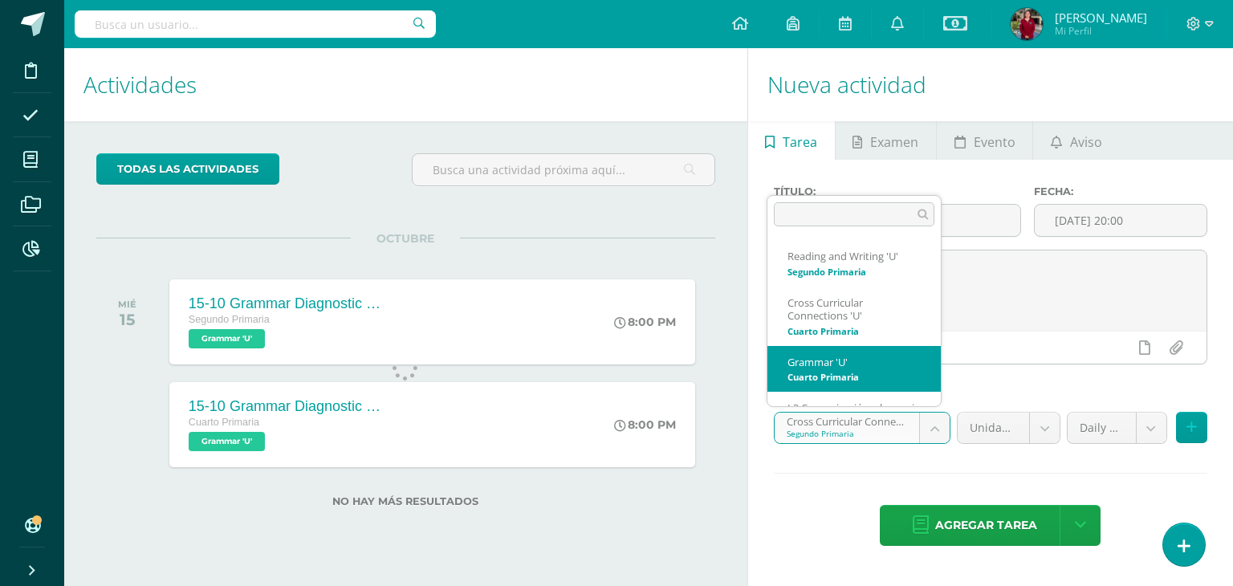
select select "200391"
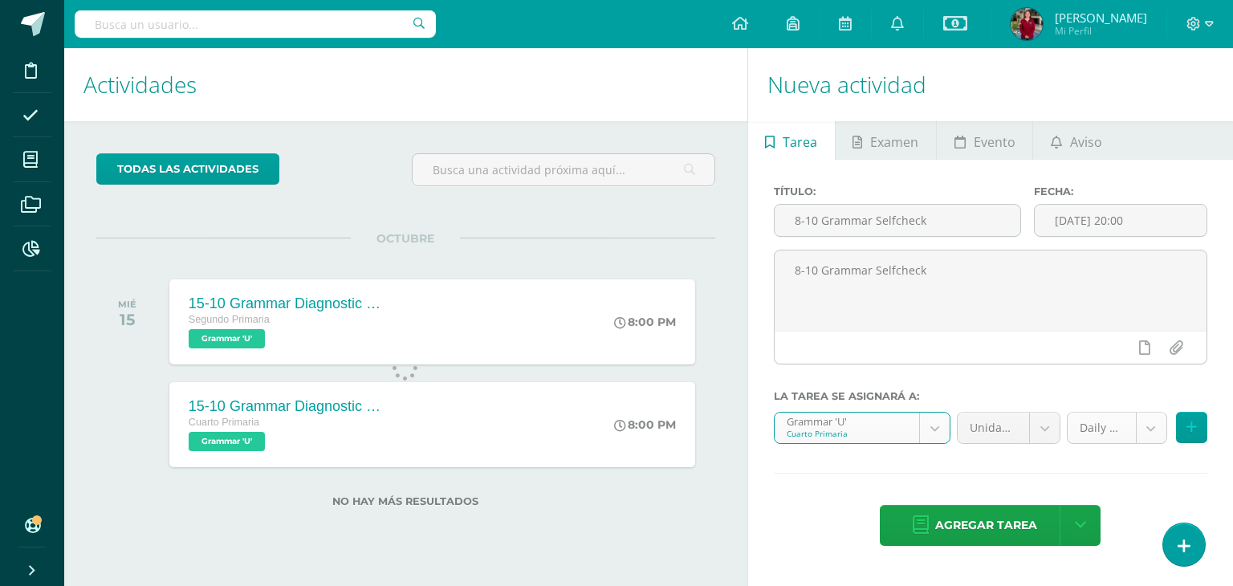
click at [1153, 424] on body "Tarea asignada exitosamente Disciplina Asistencia Mis cursos Archivos Reportes …" at bounding box center [616, 293] width 1233 height 586
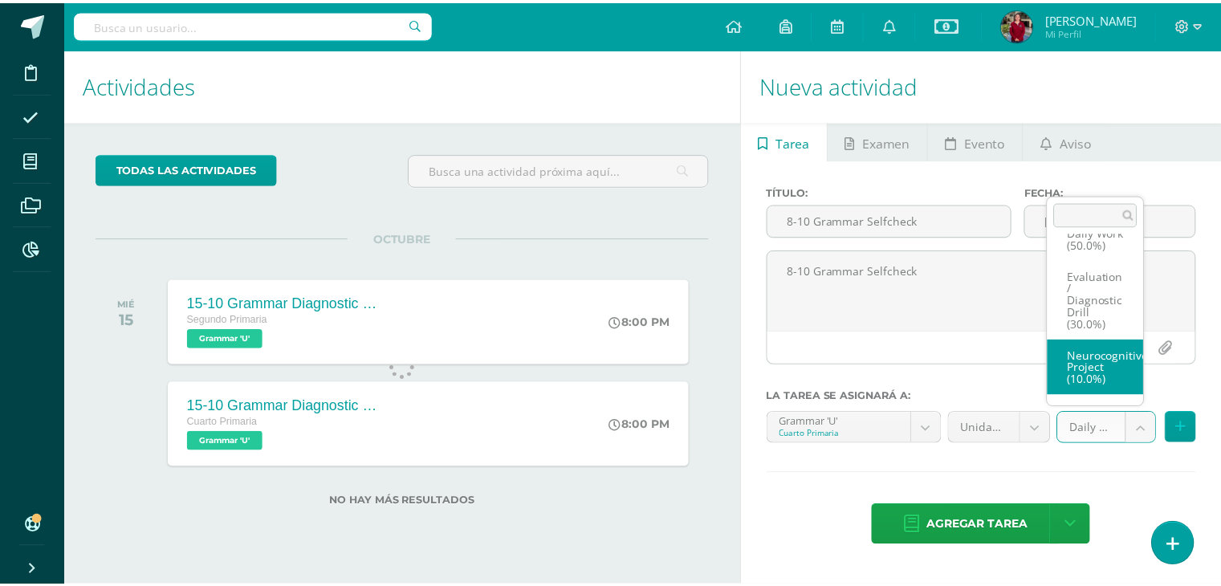
scroll to position [73, 0]
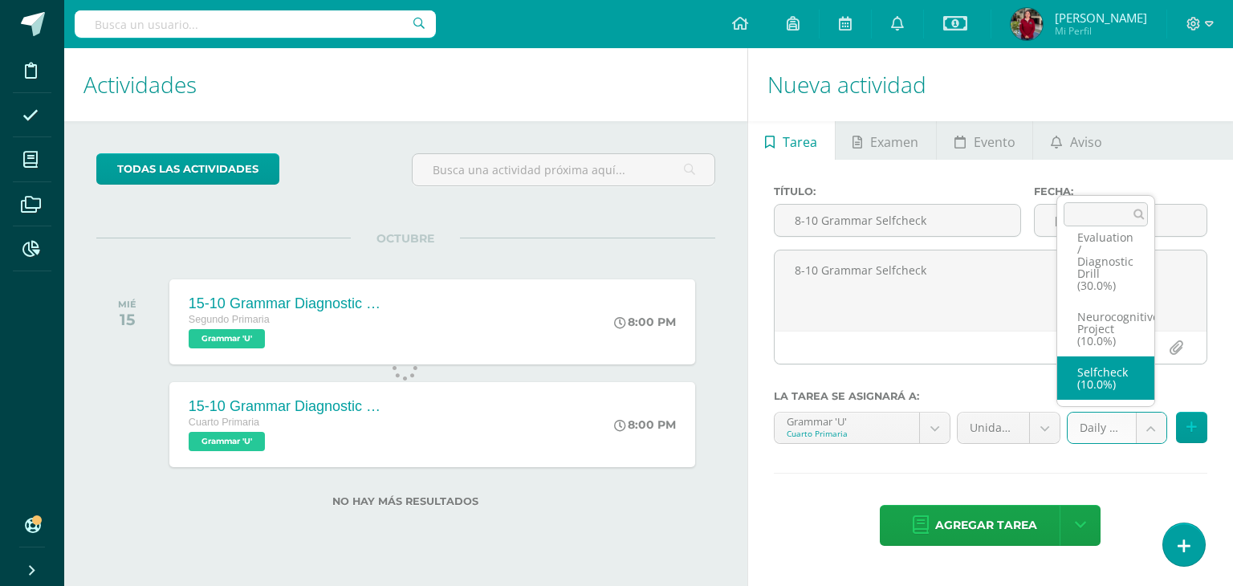
select select "205132"
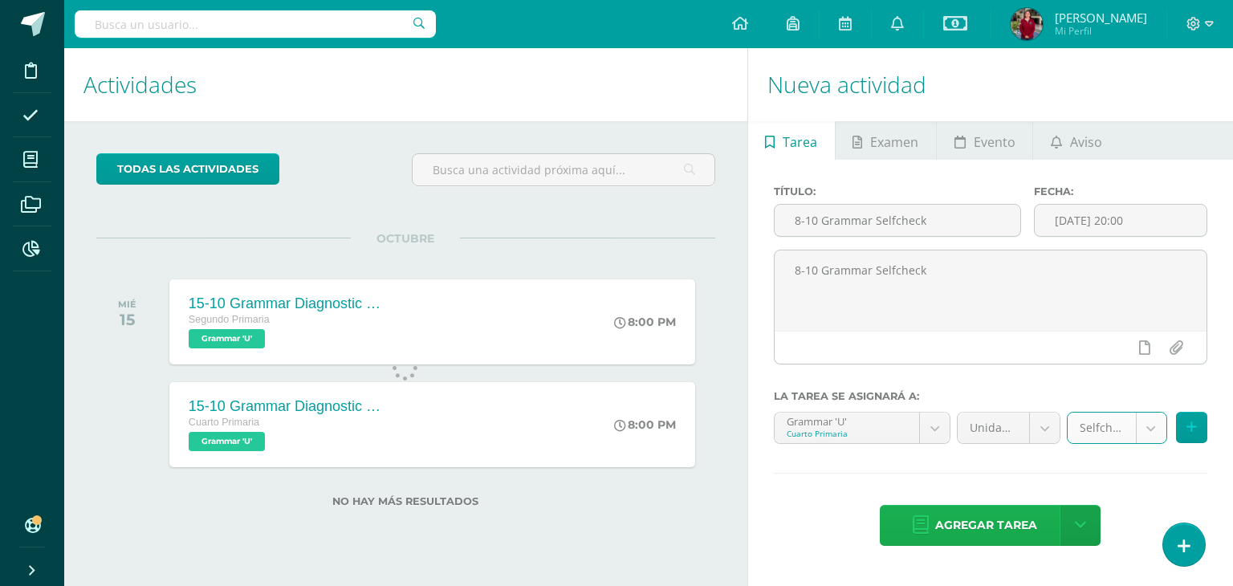
click at [967, 521] on span "Agregar tarea" at bounding box center [986, 525] width 102 height 39
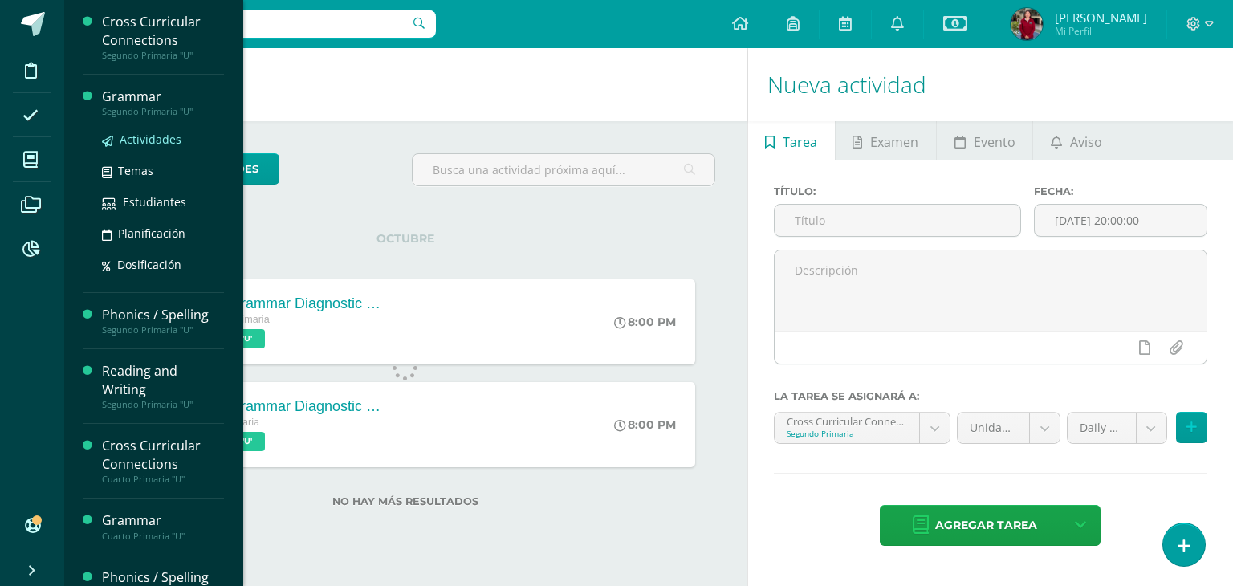
click at [138, 141] on span "Actividades" at bounding box center [151, 139] width 62 height 15
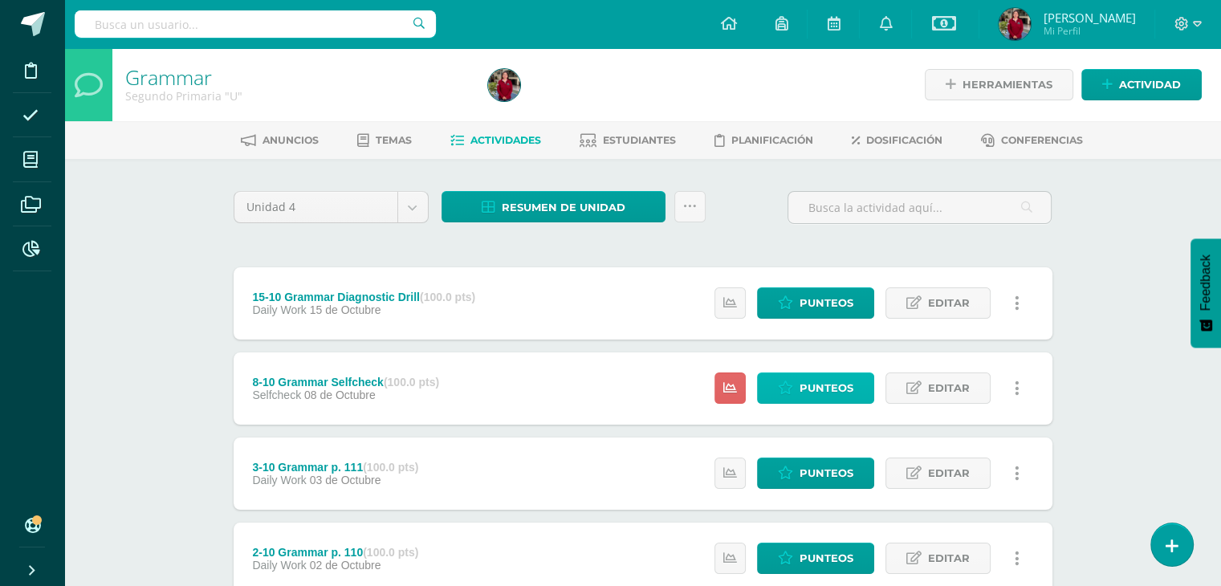
click at [827, 396] on span "Punteos" at bounding box center [827, 388] width 54 height 30
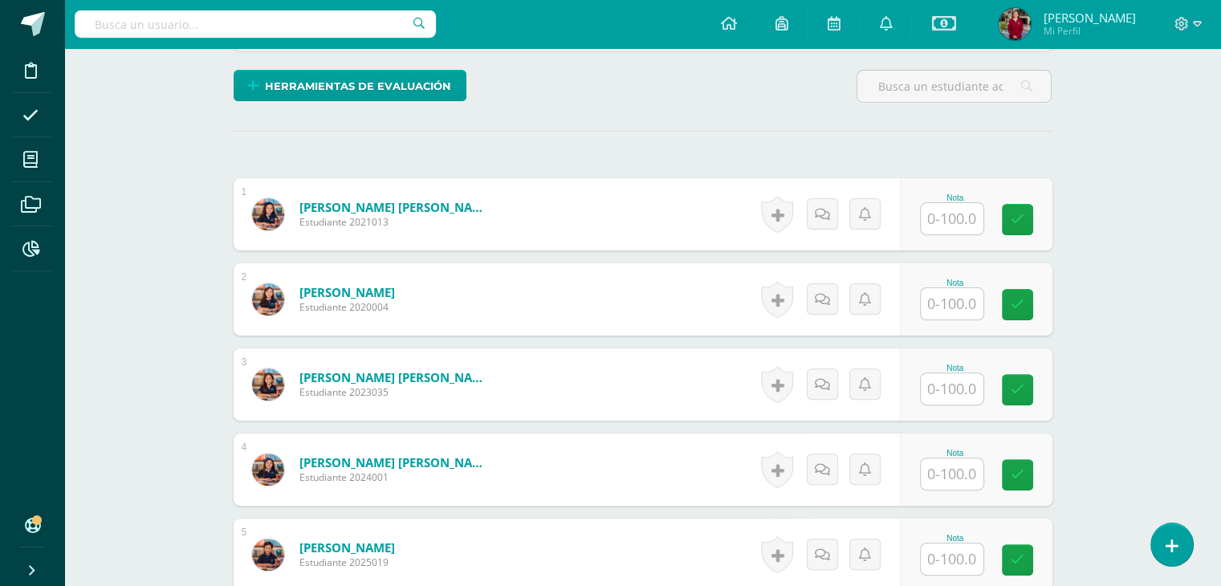
scroll to position [491, 0]
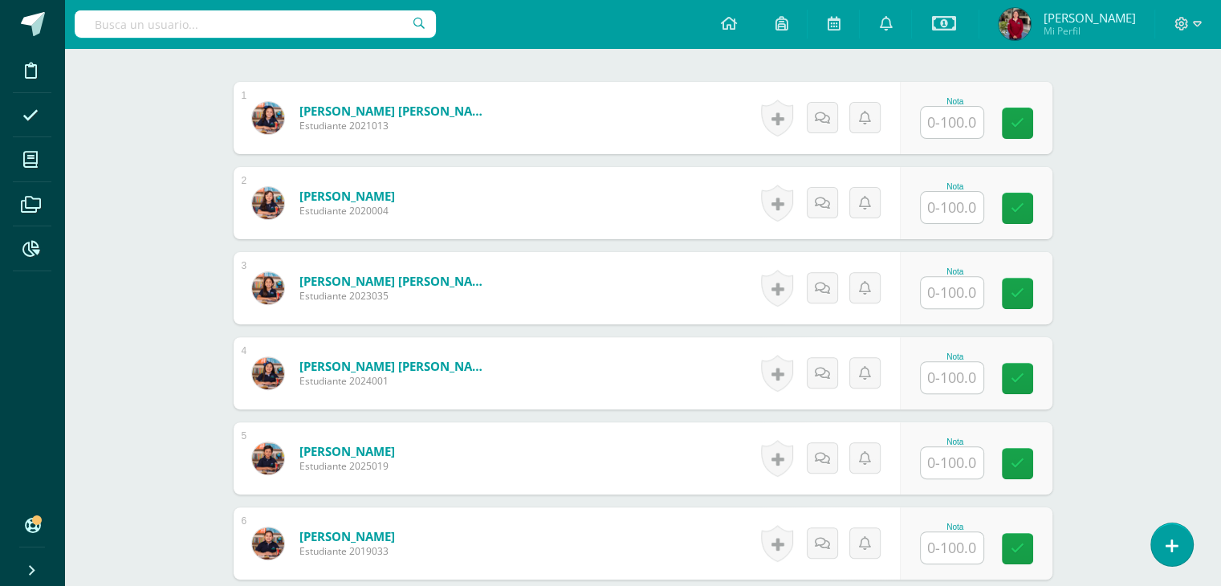
click at [940, 294] on input "text" at bounding box center [952, 292] width 63 height 31
type input "79"
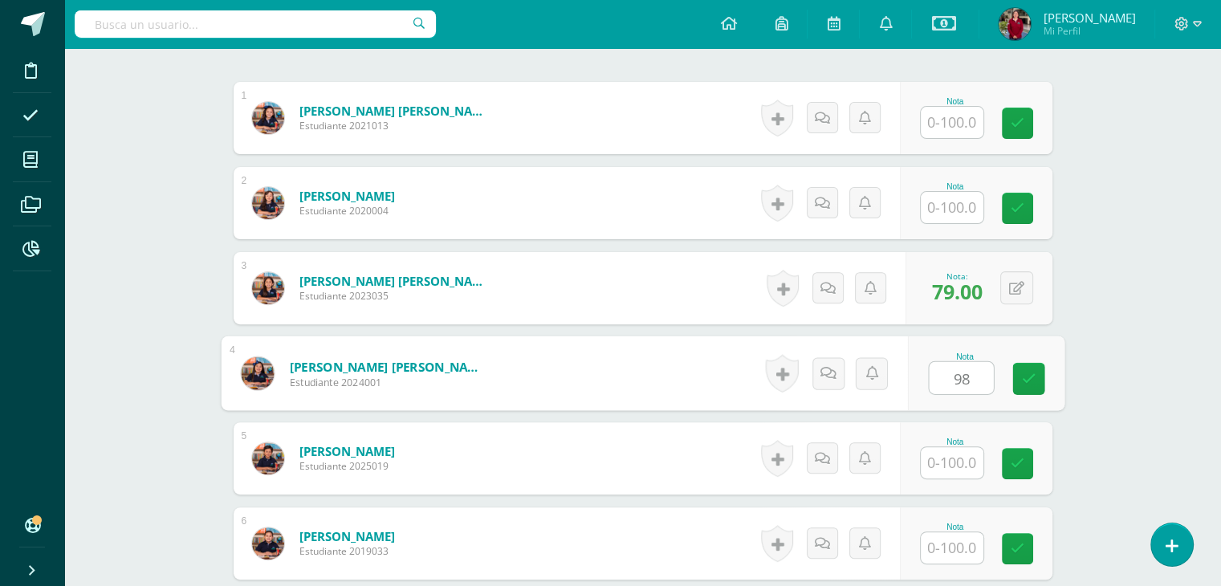
type input "98"
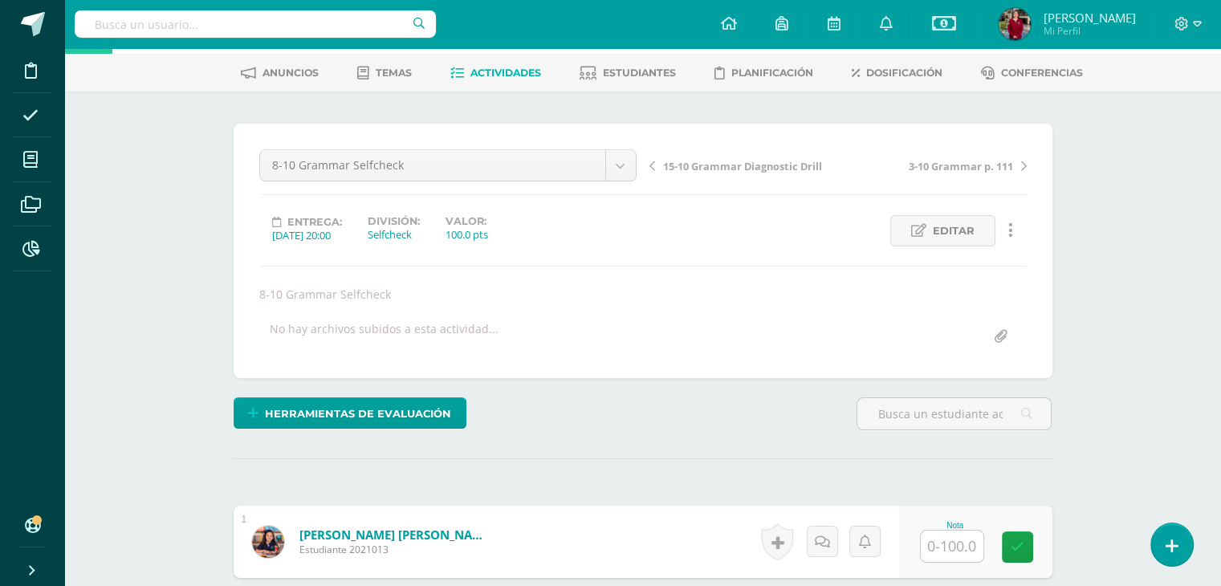
scroll to position [0, 0]
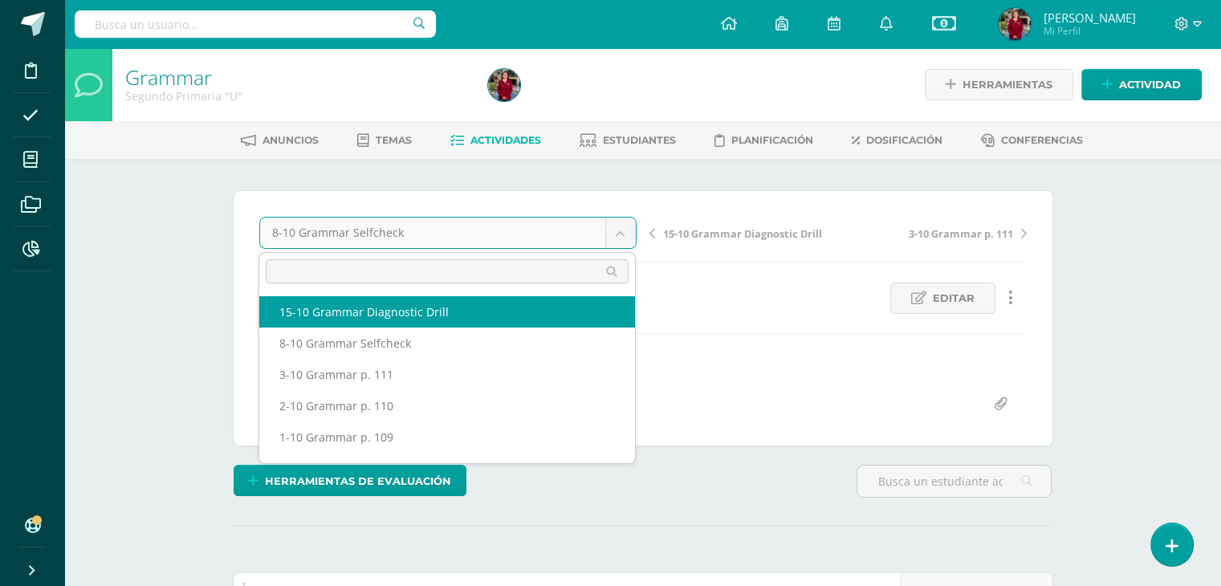
select select "/dashboard/teacher/grade-activity/221997/"
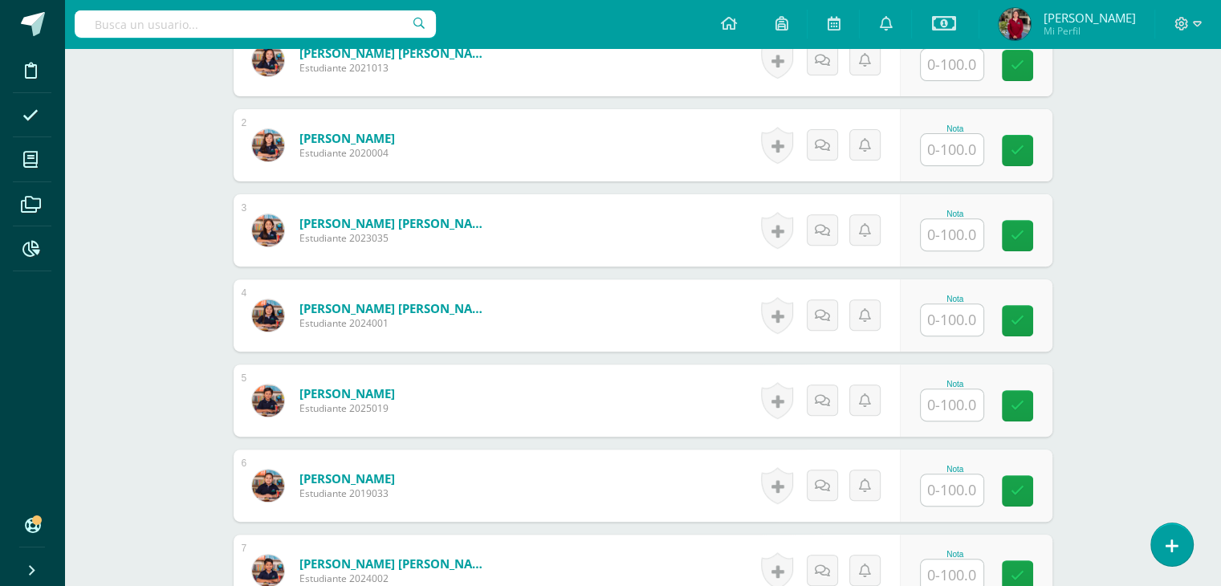
scroll to position [559, 0]
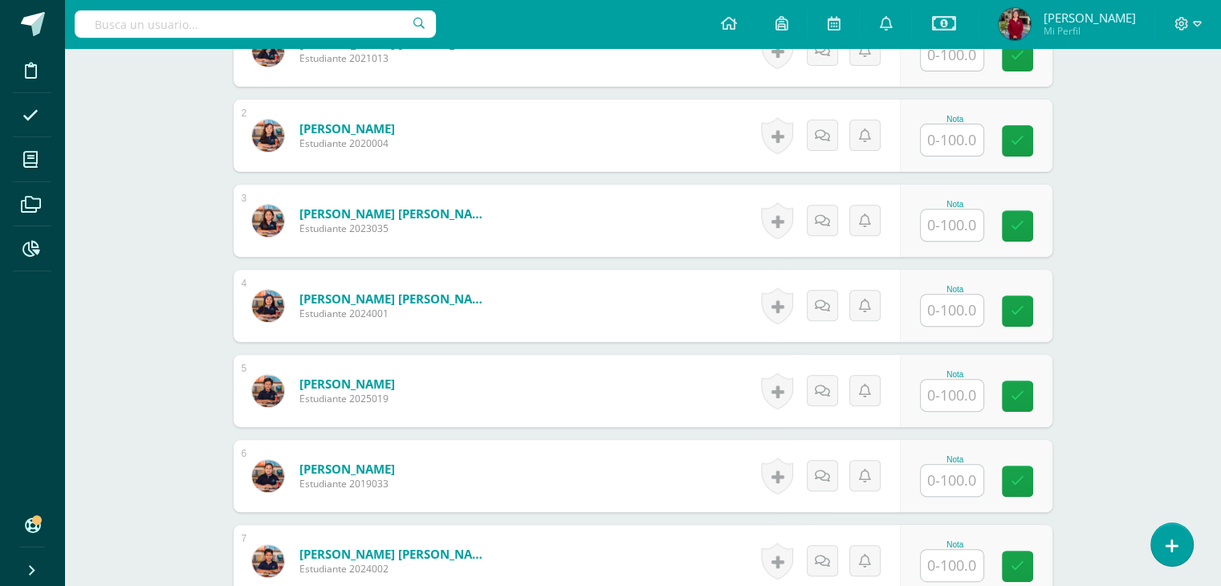
click at [931, 226] on input "text" at bounding box center [952, 225] width 63 height 31
type input "68"
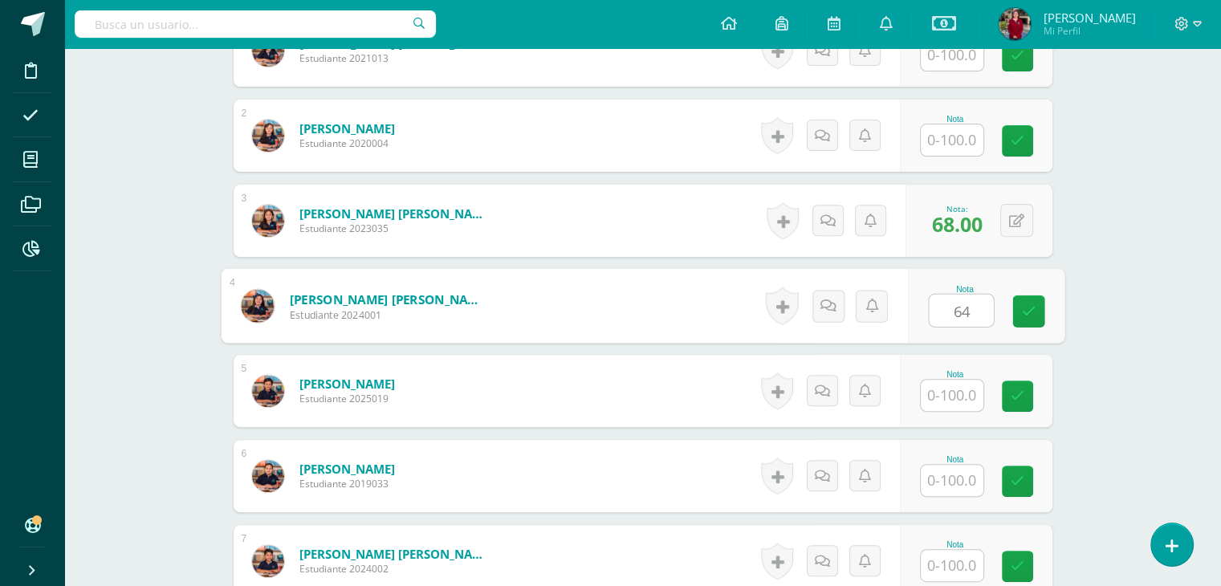
type input "64"
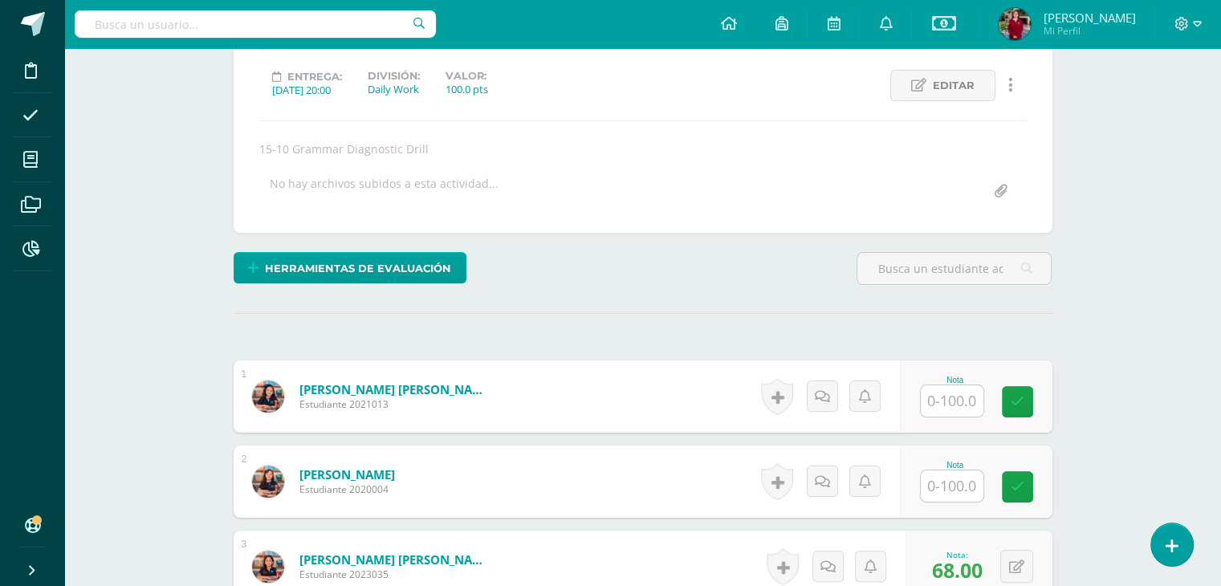
scroll to position [201, 0]
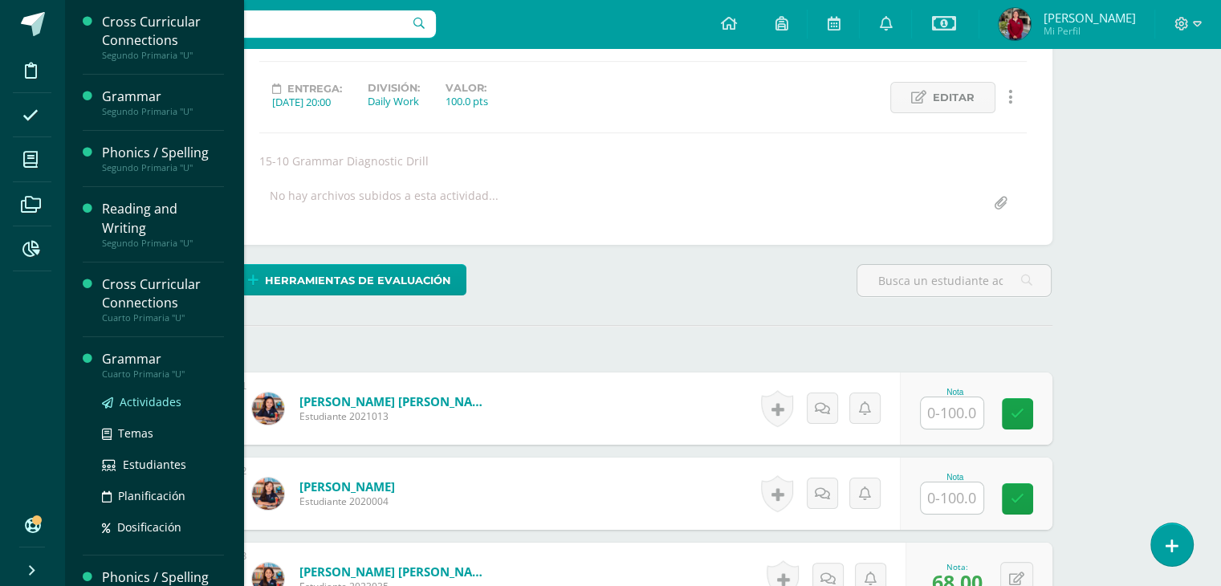
click at [135, 401] on span "Actividades" at bounding box center [151, 401] width 62 height 15
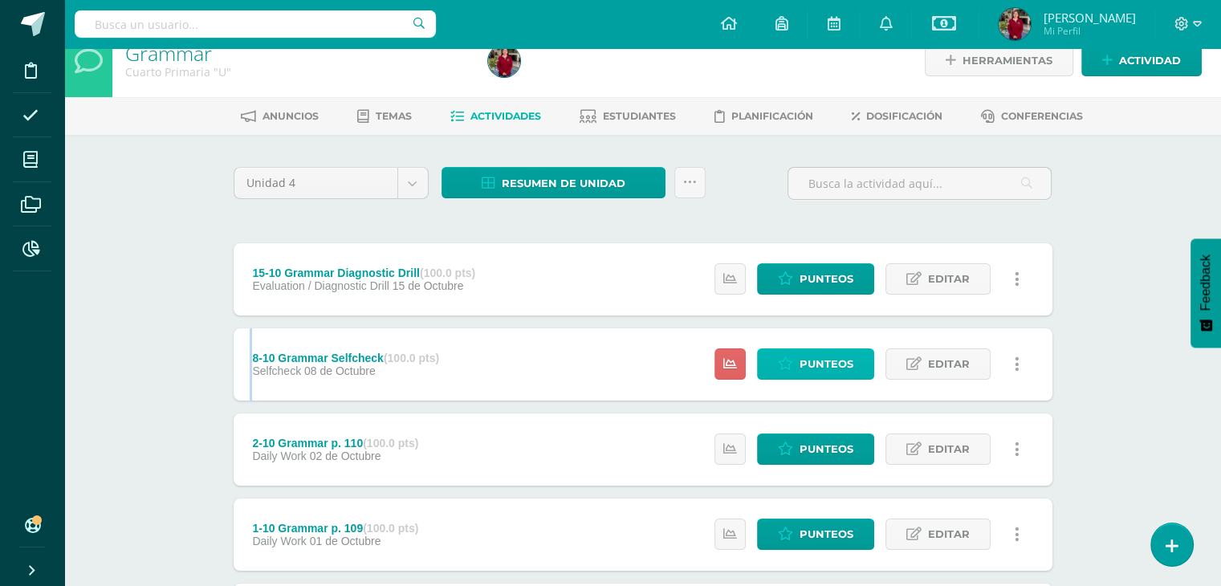
click at [832, 360] on span "Punteos" at bounding box center [827, 364] width 54 height 30
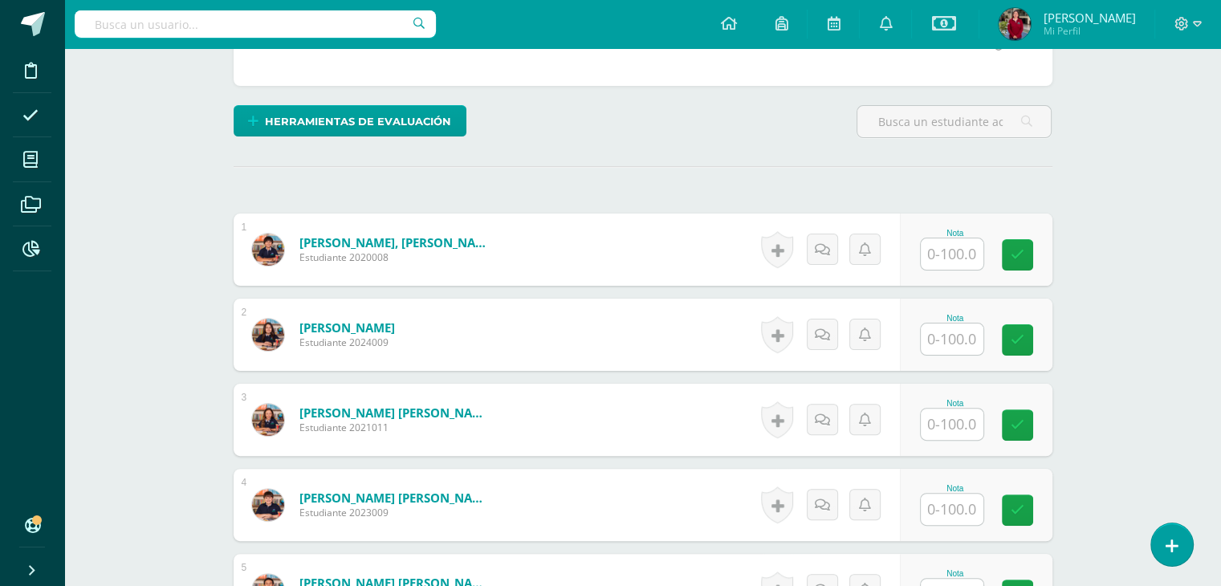
scroll to position [366, 0]
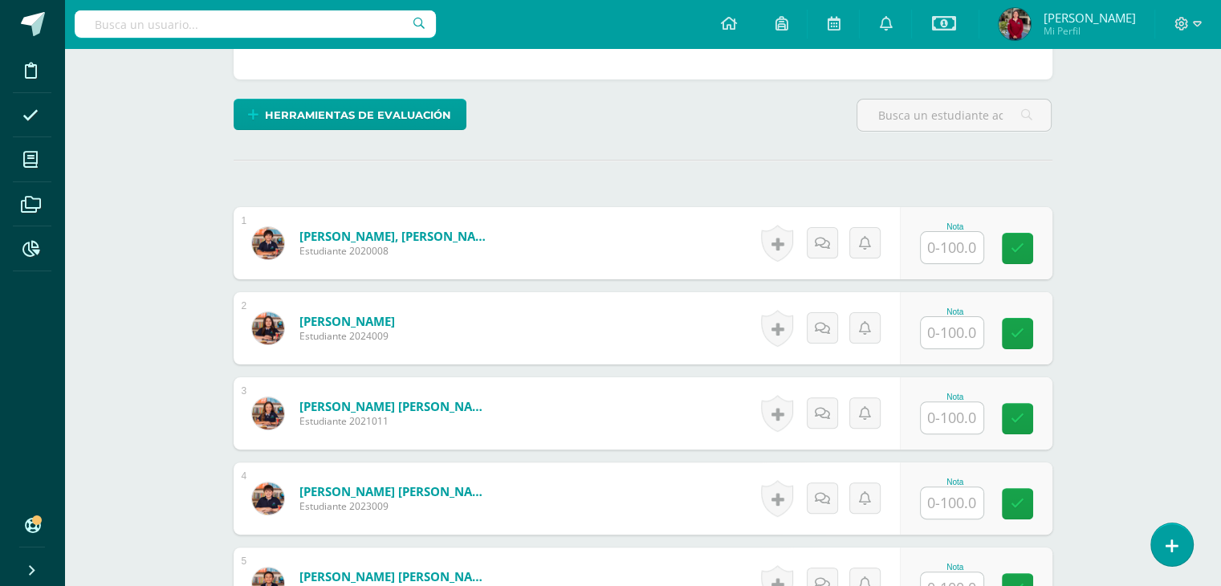
click at [957, 246] on input "text" at bounding box center [952, 247] width 63 height 31
type input "100"
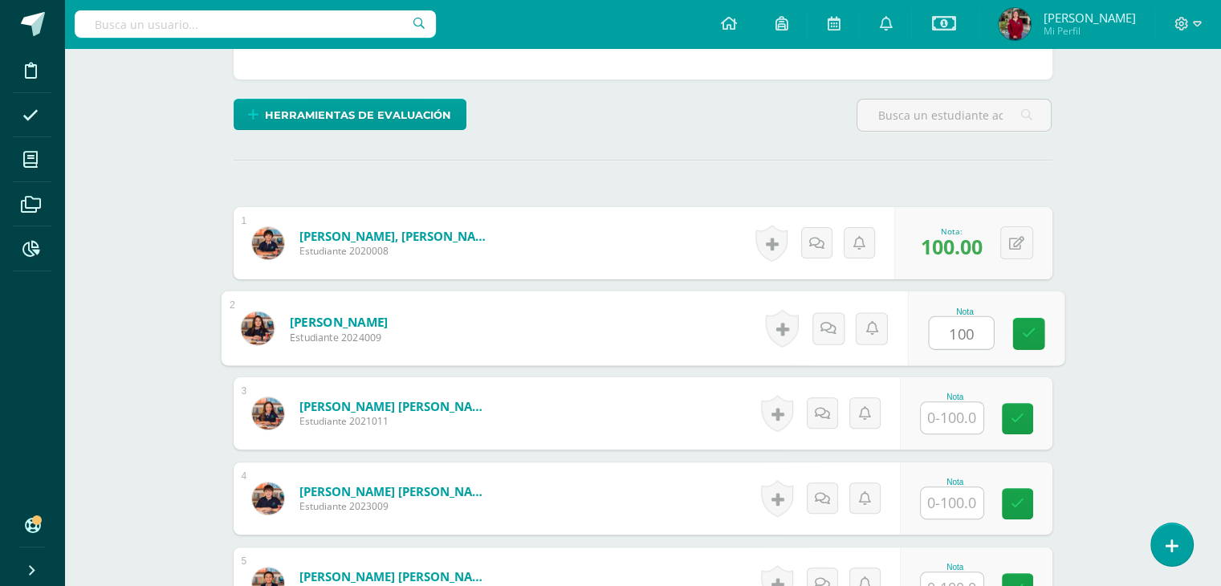
type input "100"
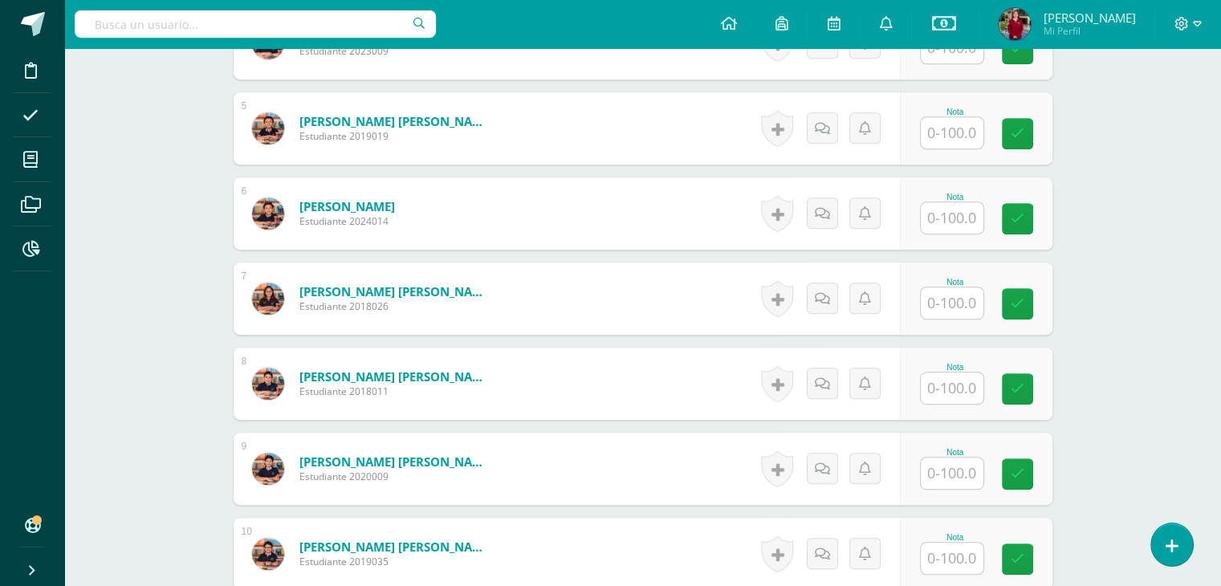
scroll to position [823, 0]
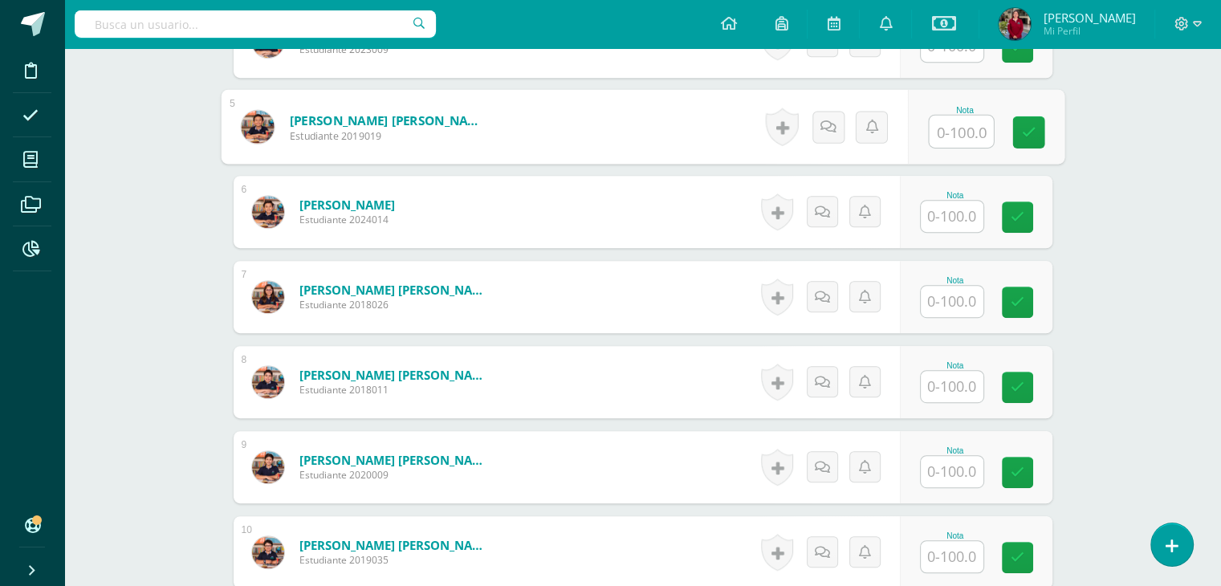
click at [951, 126] on input "text" at bounding box center [961, 132] width 64 height 32
type input "97"
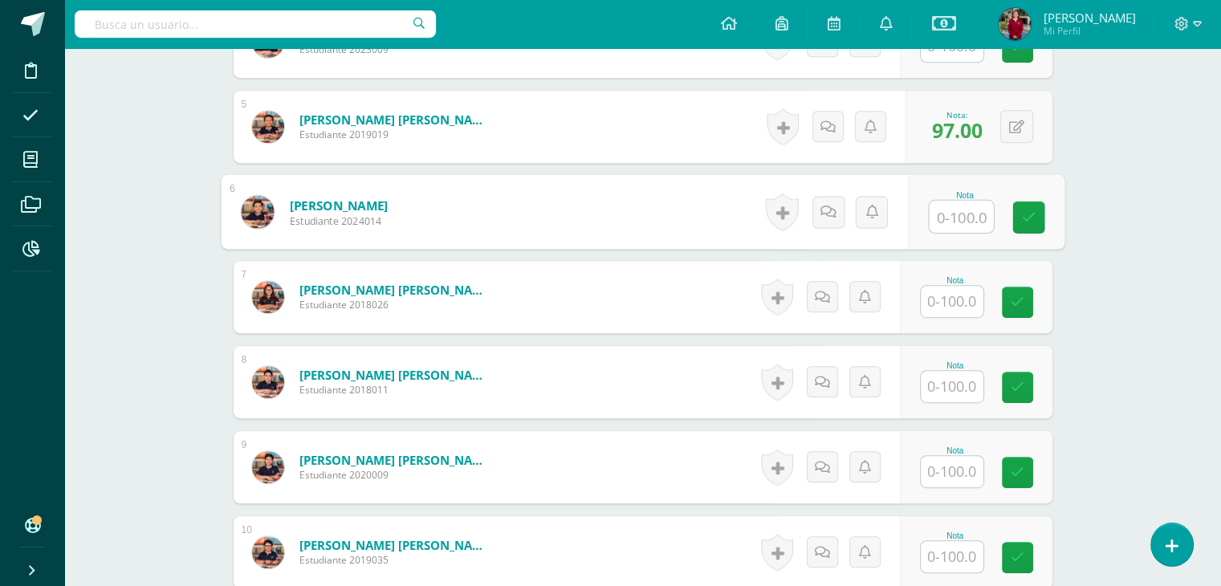
click at [952, 306] on input "text" at bounding box center [952, 301] width 63 height 31
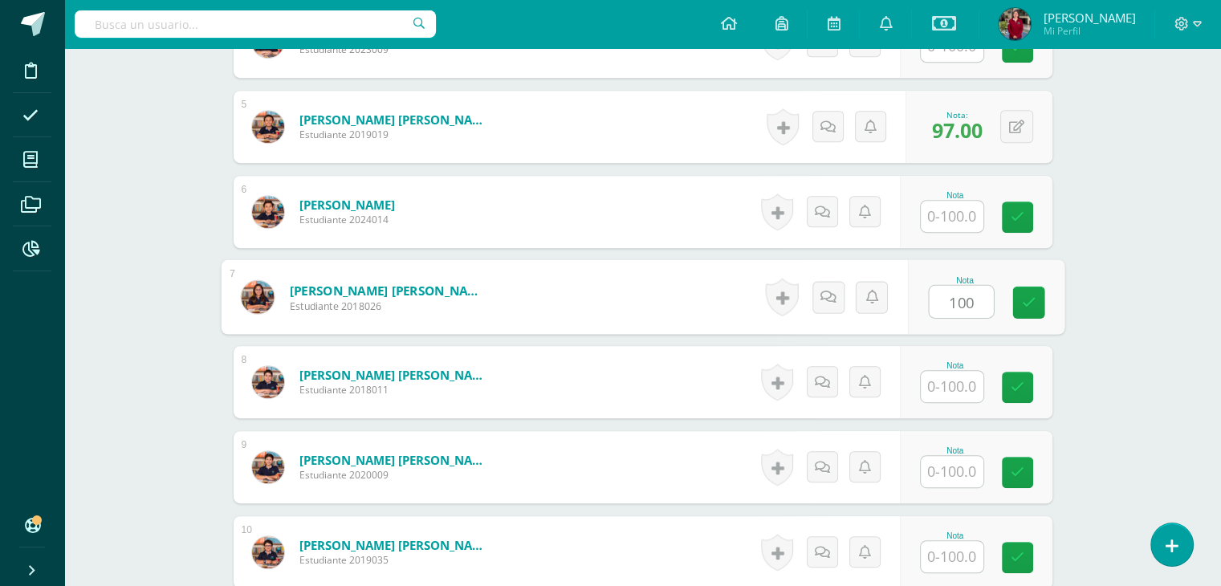
type input "100"
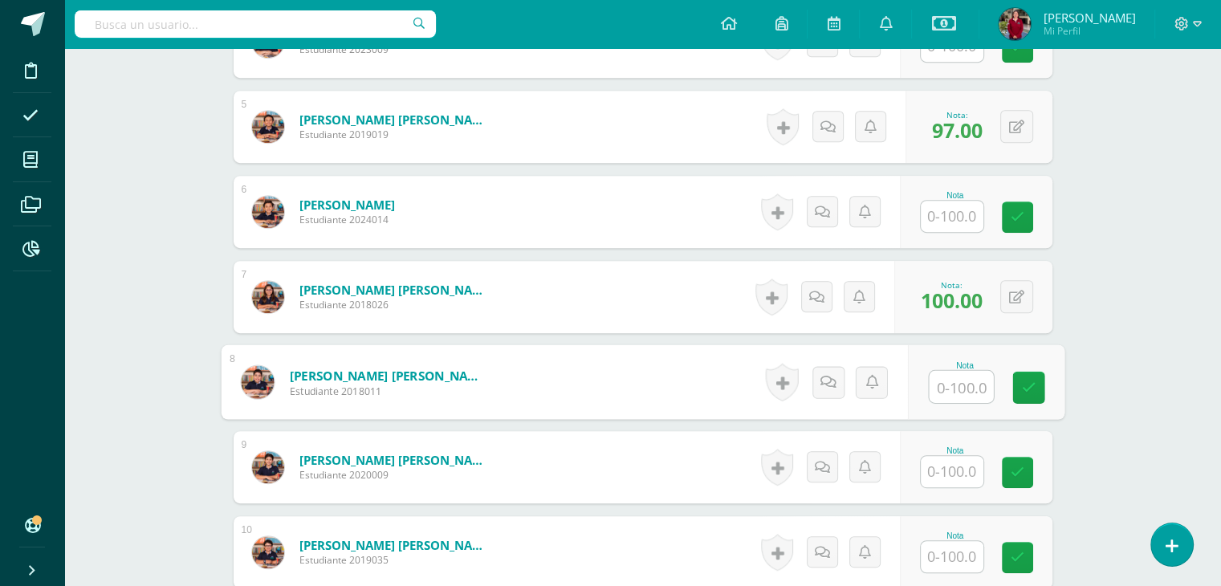
click at [950, 561] on input "text" at bounding box center [952, 556] width 63 height 31
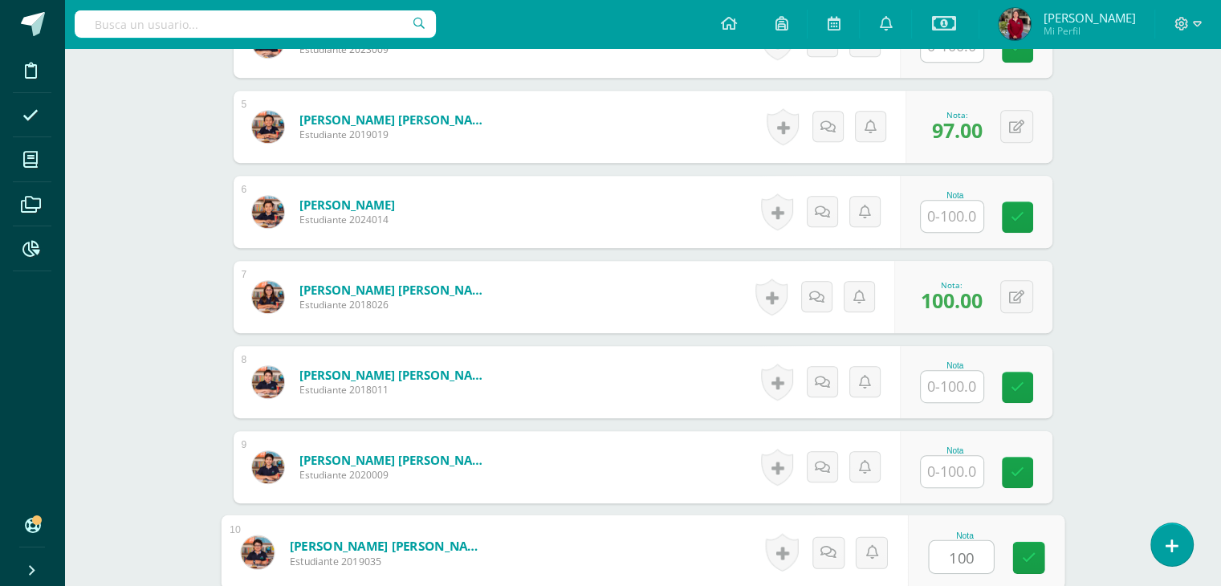
type input "100"
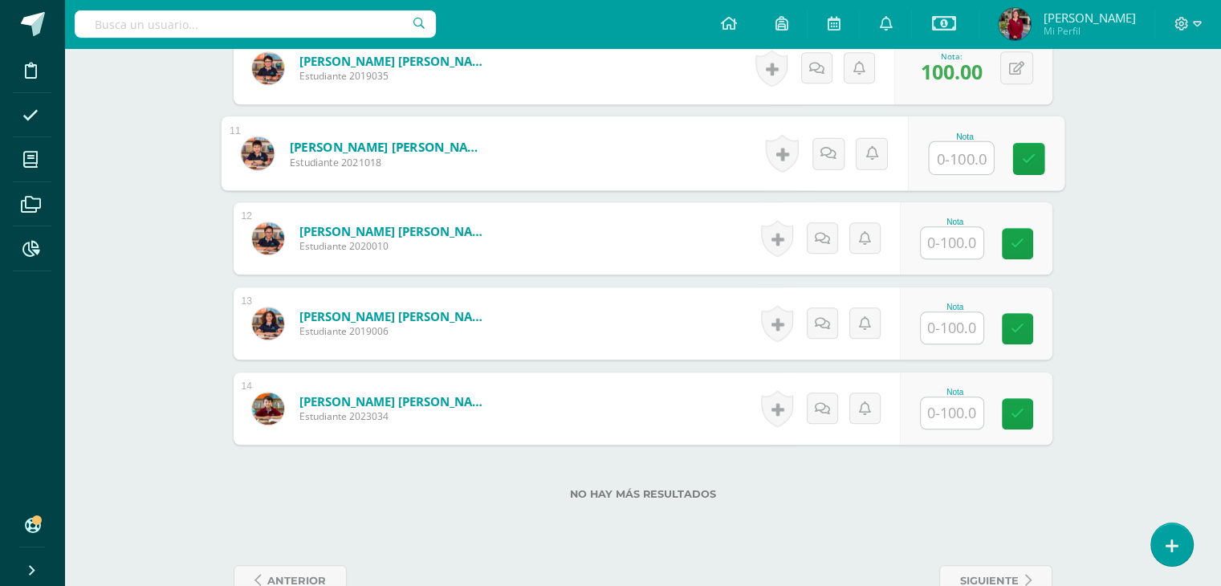
scroll to position [1305, 0]
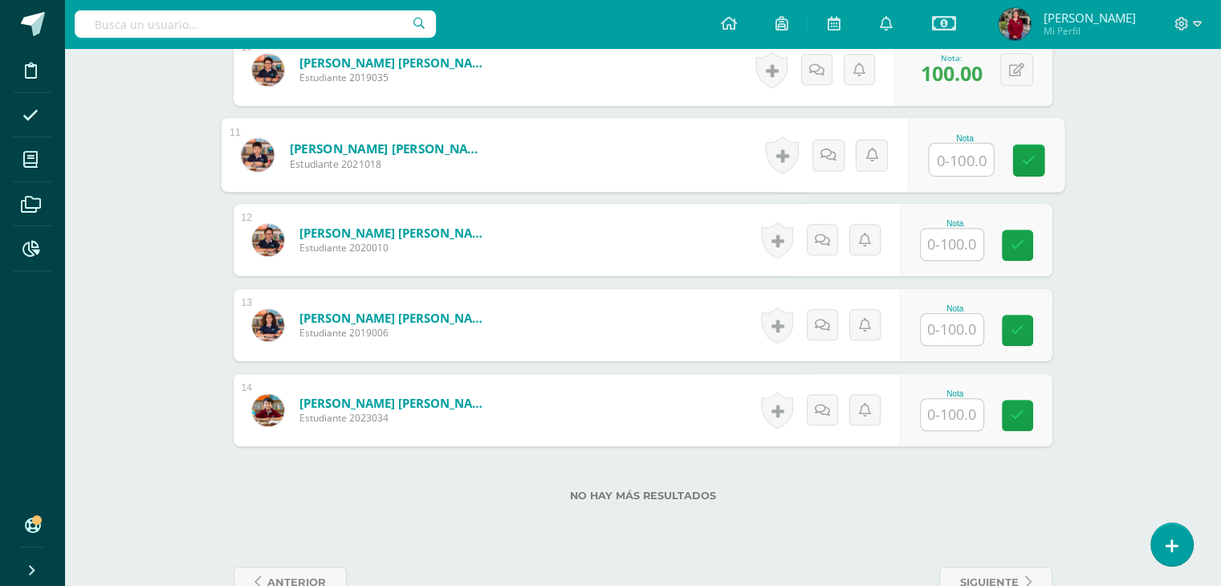
click at [938, 416] on input "text" at bounding box center [952, 414] width 63 height 31
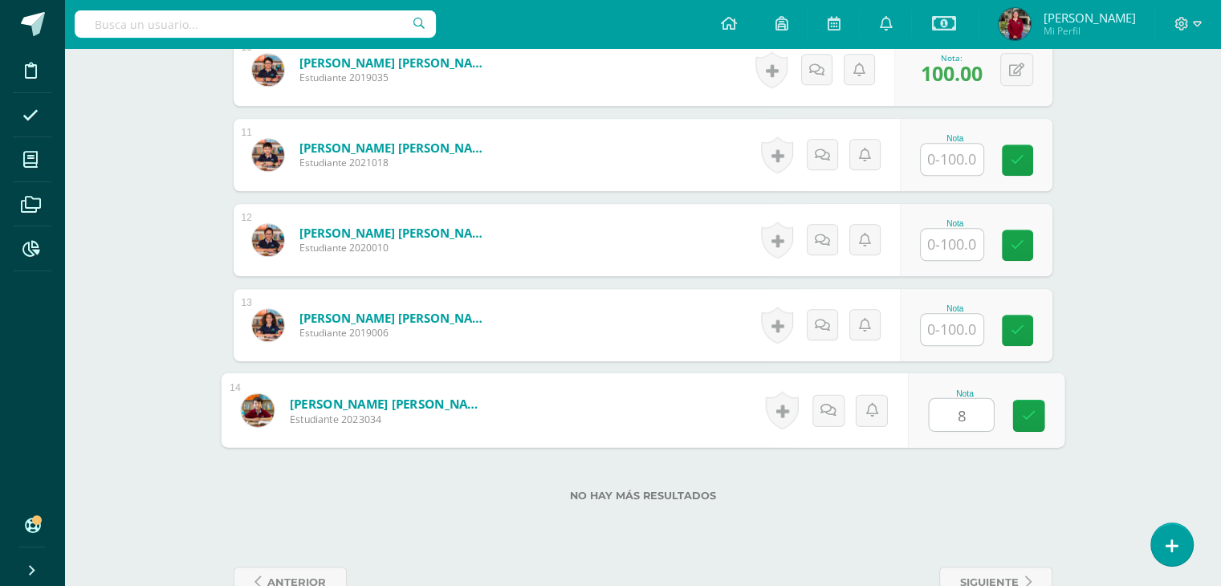
type input "83"
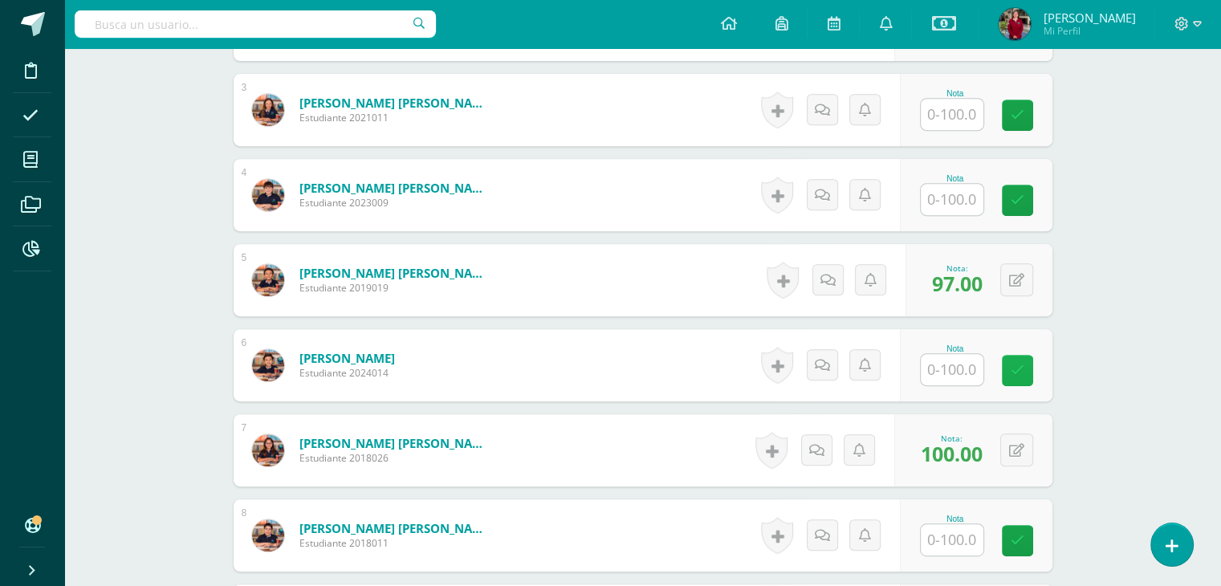
scroll to position [671, 0]
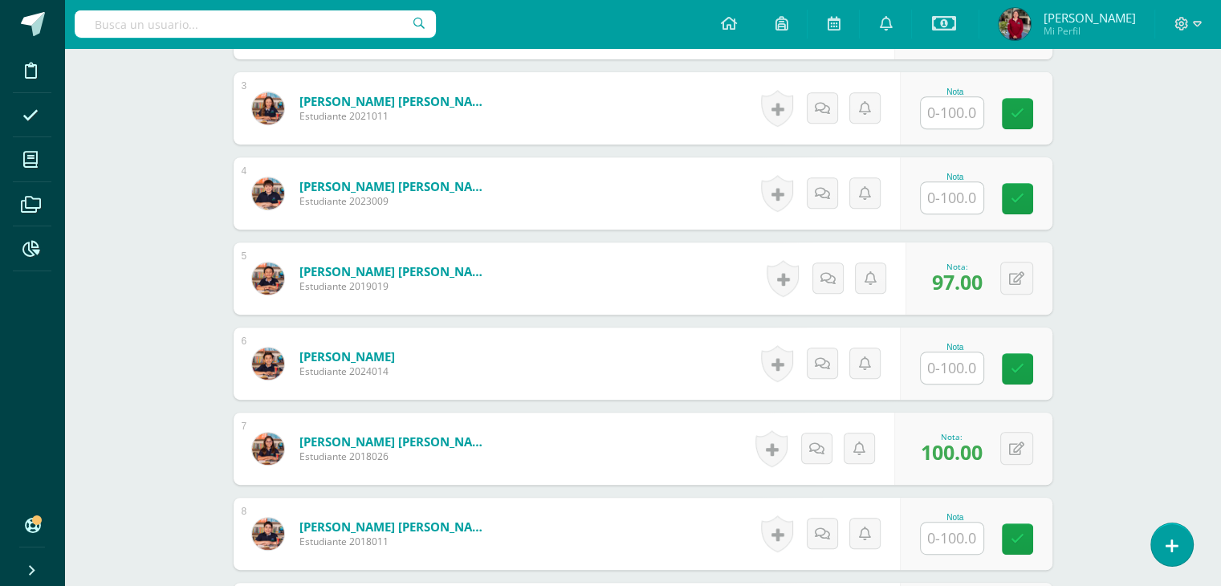
click at [931, 191] on input "text" at bounding box center [952, 197] width 63 height 31
type input "100"
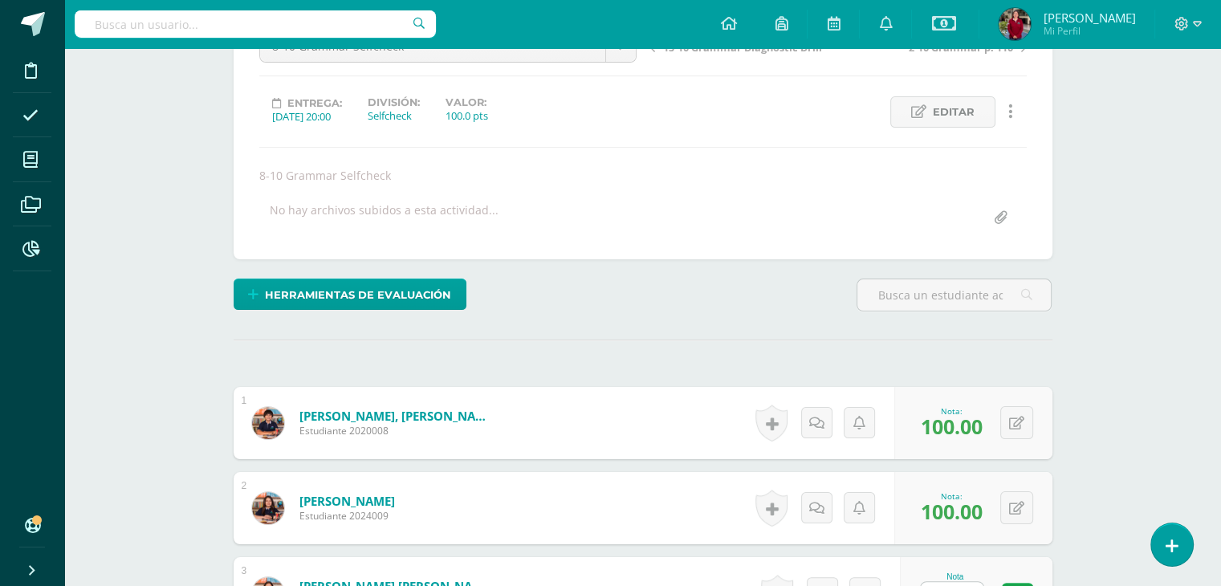
scroll to position [92, 0]
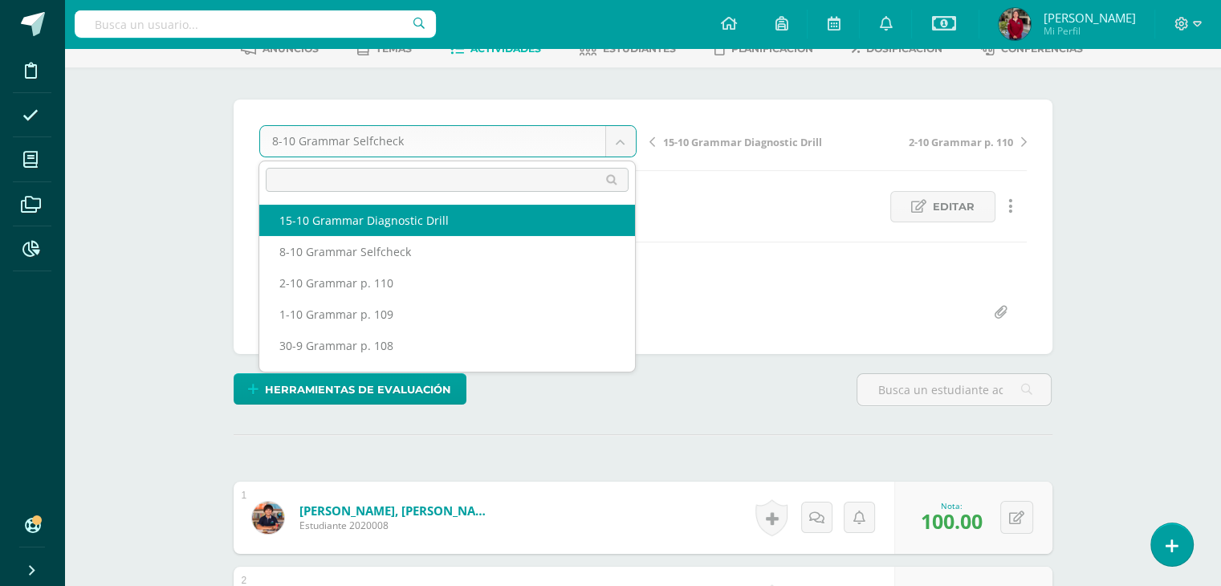
select select "/dashboard/teacher/grade-activity/221998/"
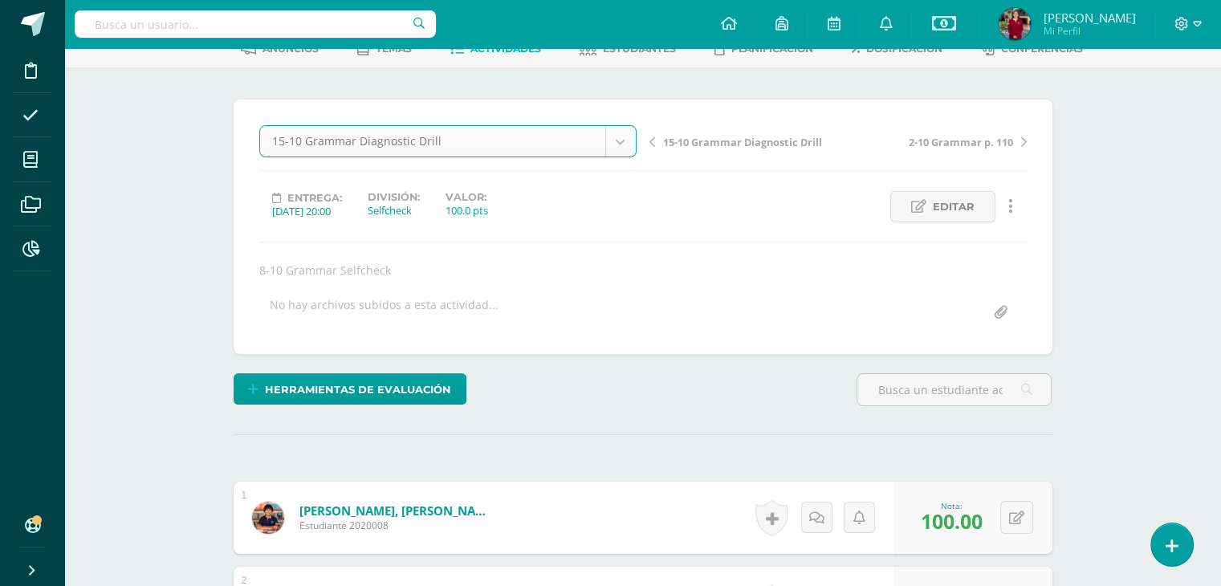
scroll to position [322, 0]
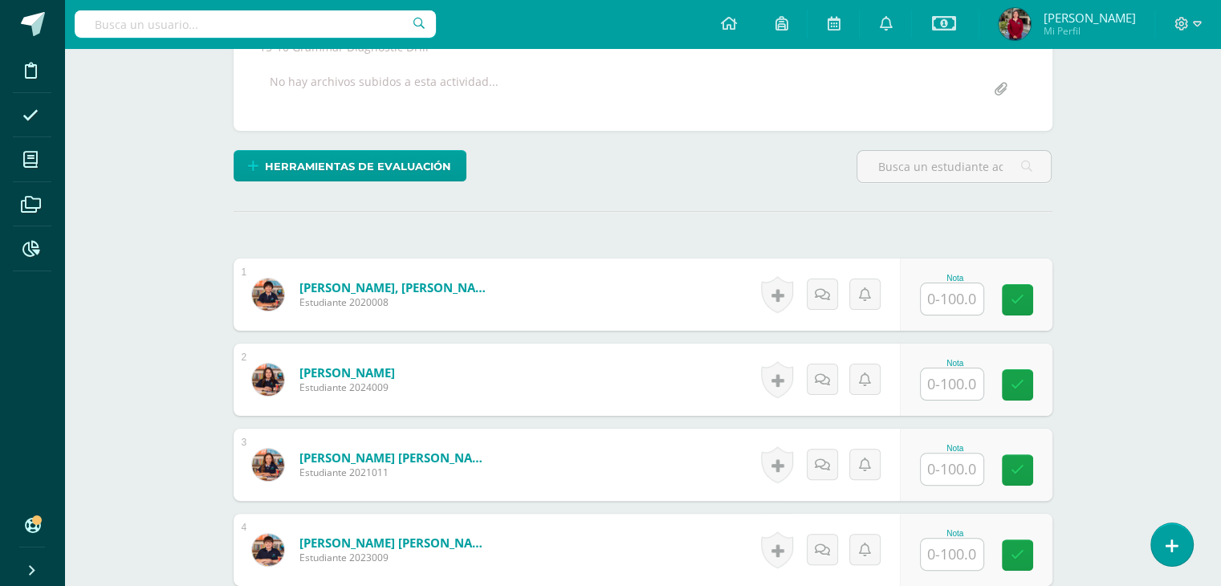
scroll to position [315, 0]
click at [951, 289] on input "text" at bounding box center [952, 298] width 63 height 31
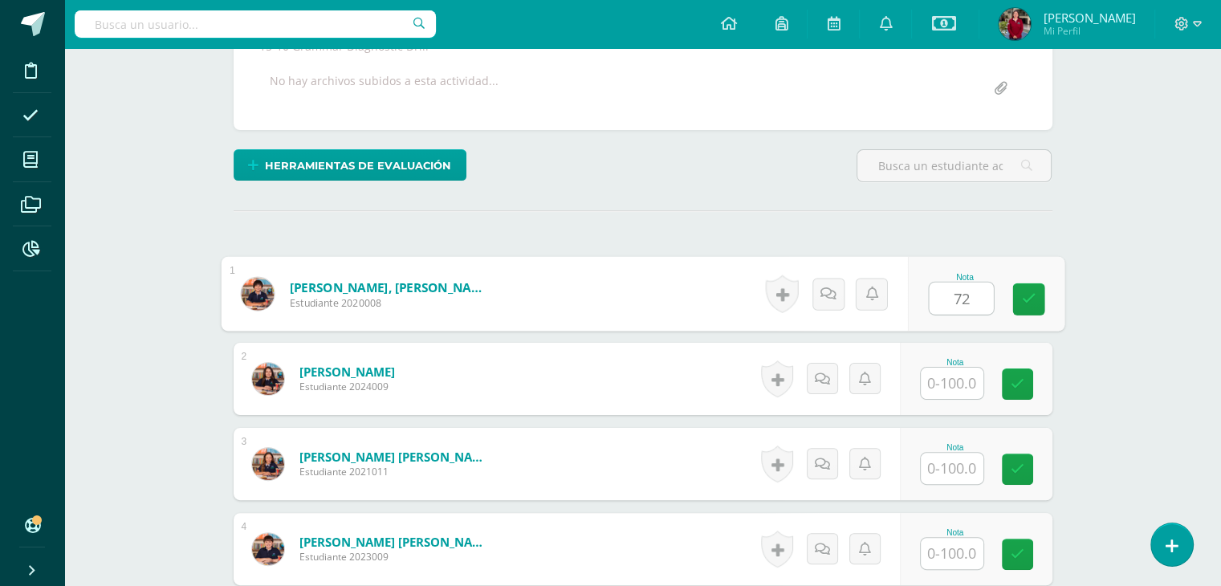
type input "72"
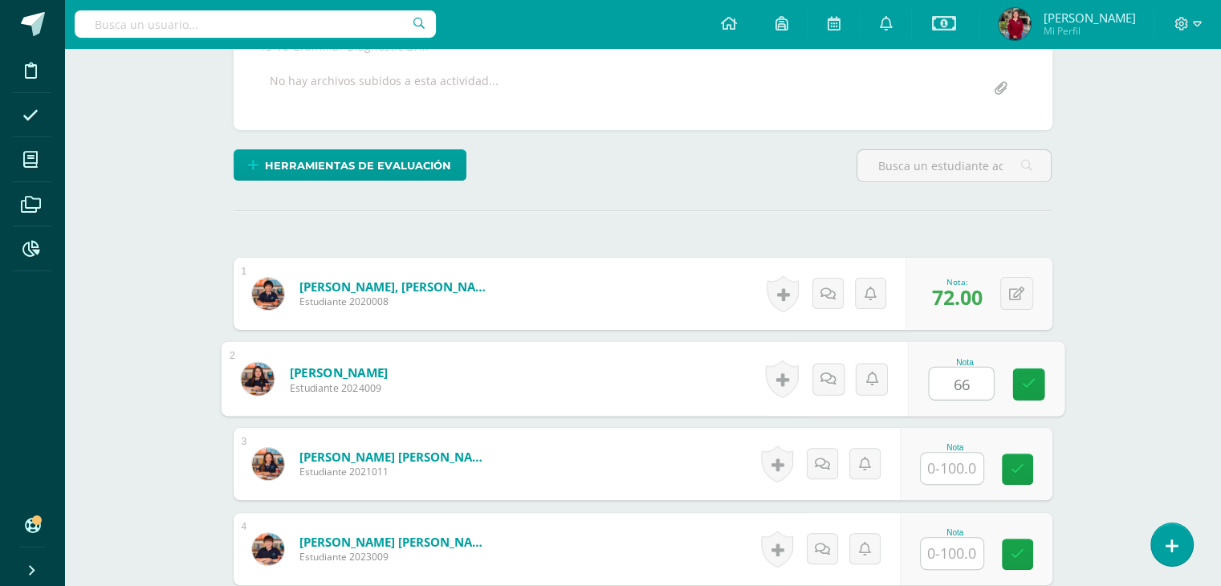
type input "66"
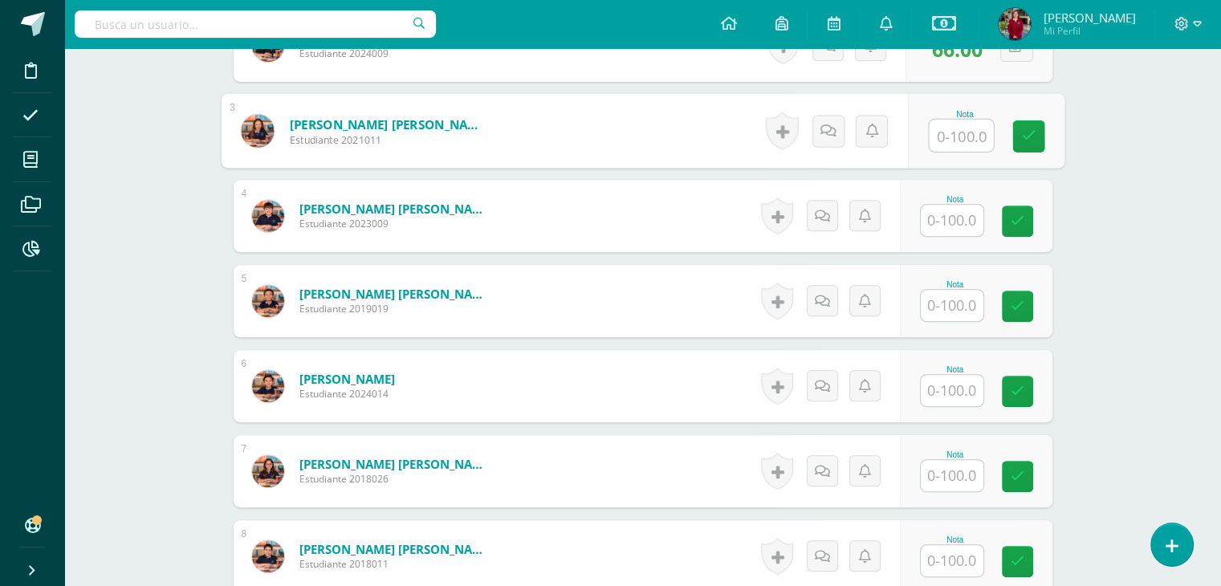
scroll to position [659, 0]
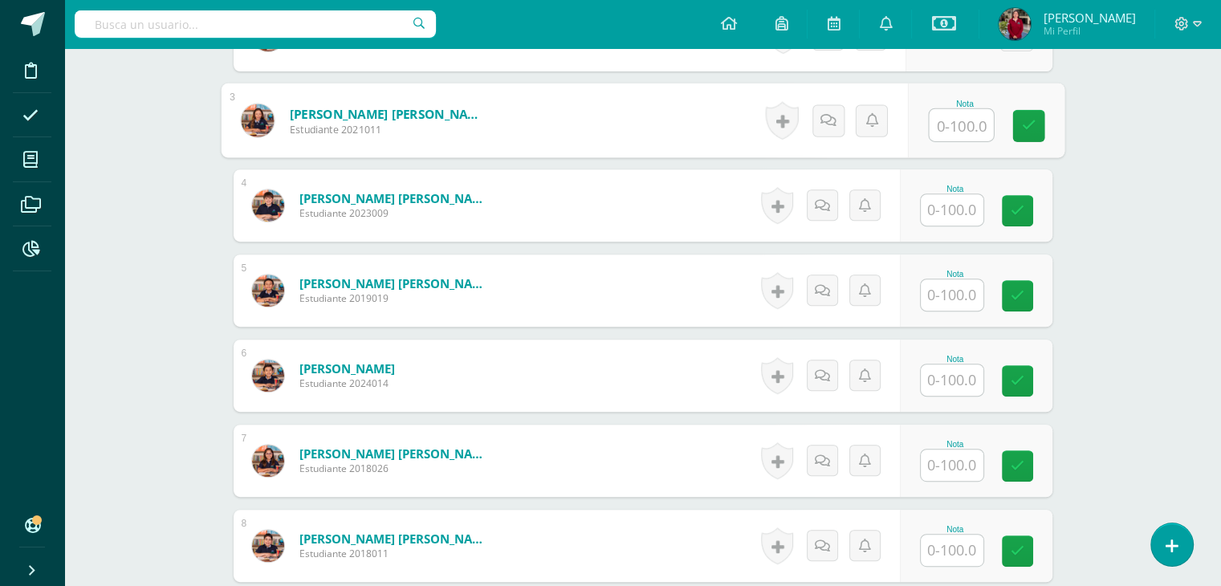
click at [959, 287] on input "text" at bounding box center [952, 294] width 63 height 31
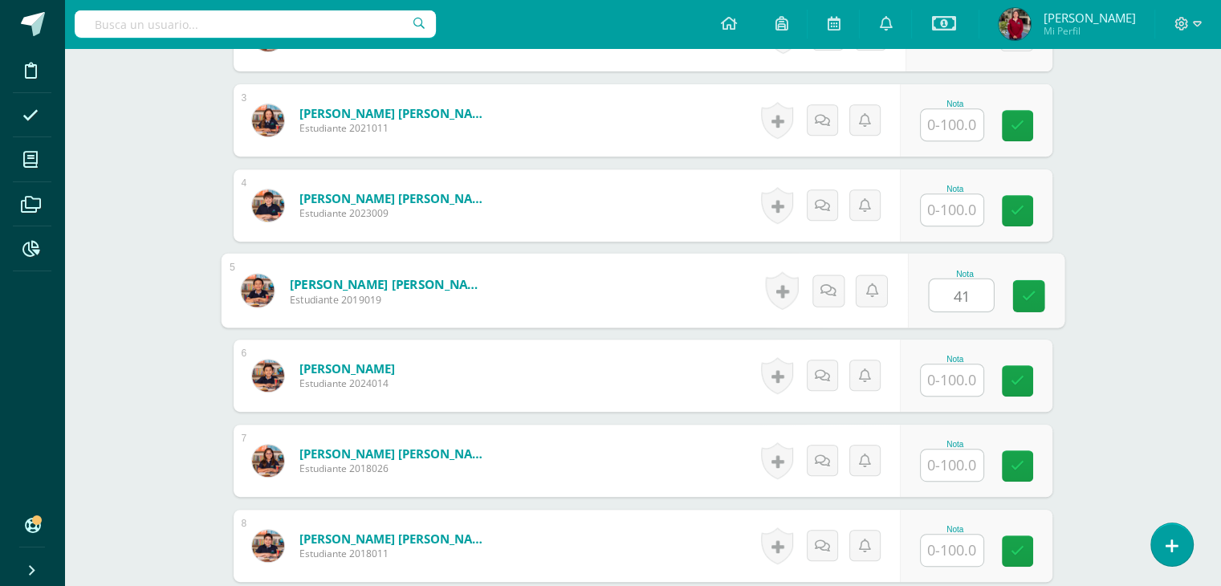
type input "41"
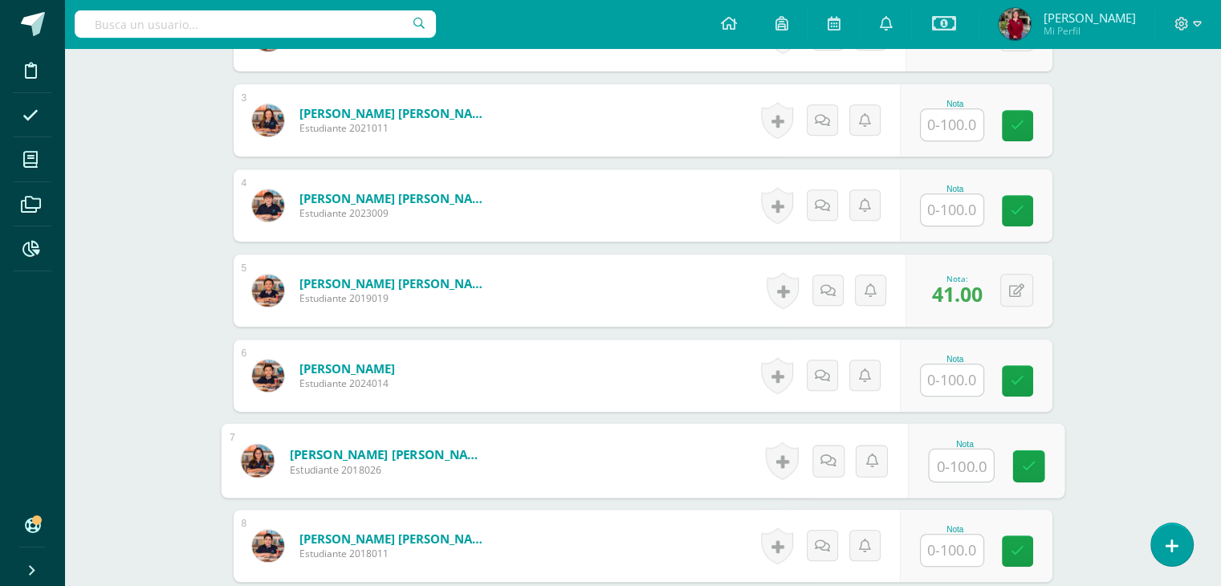
click at [960, 458] on input "text" at bounding box center [961, 466] width 64 height 32
type input "63"
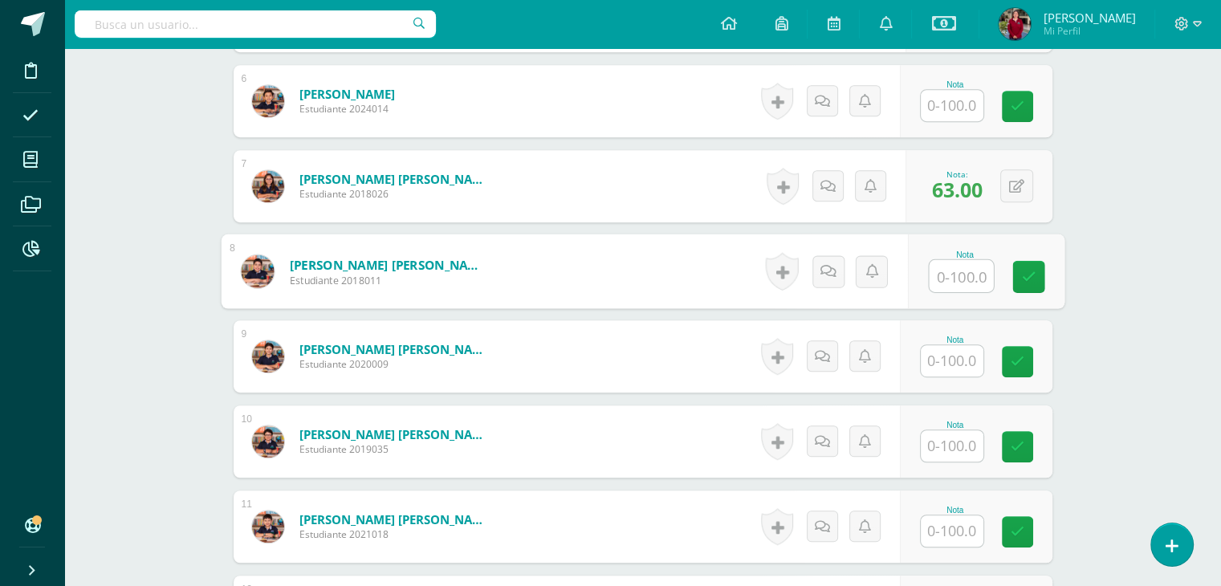
scroll to position [942, 0]
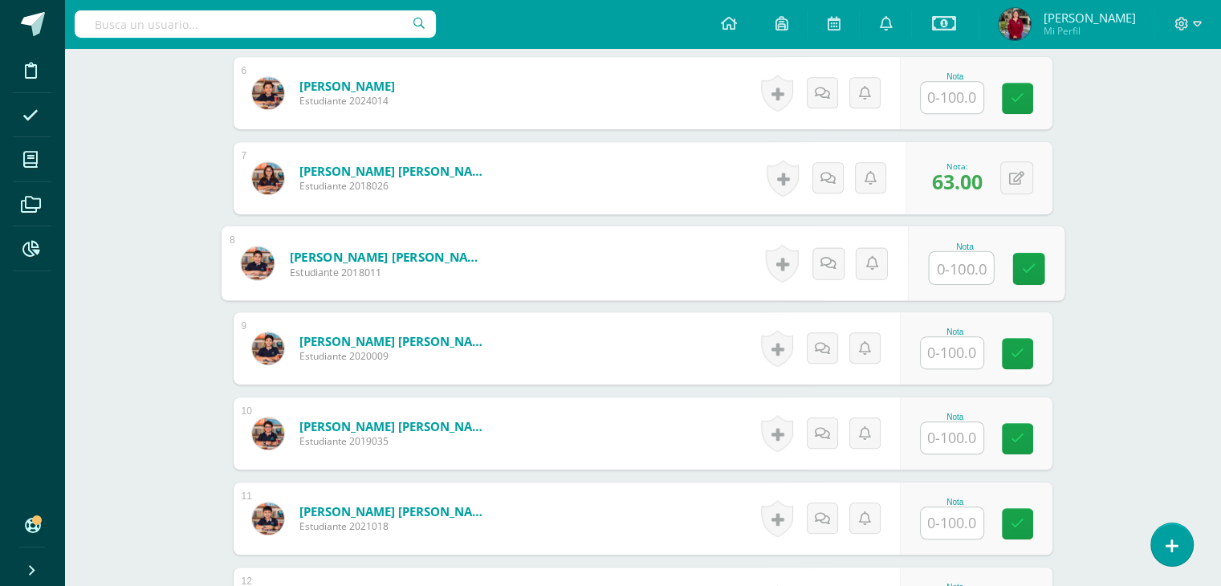
click at [954, 441] on input "text" at bounding box center [952, 437] width 63 height 31
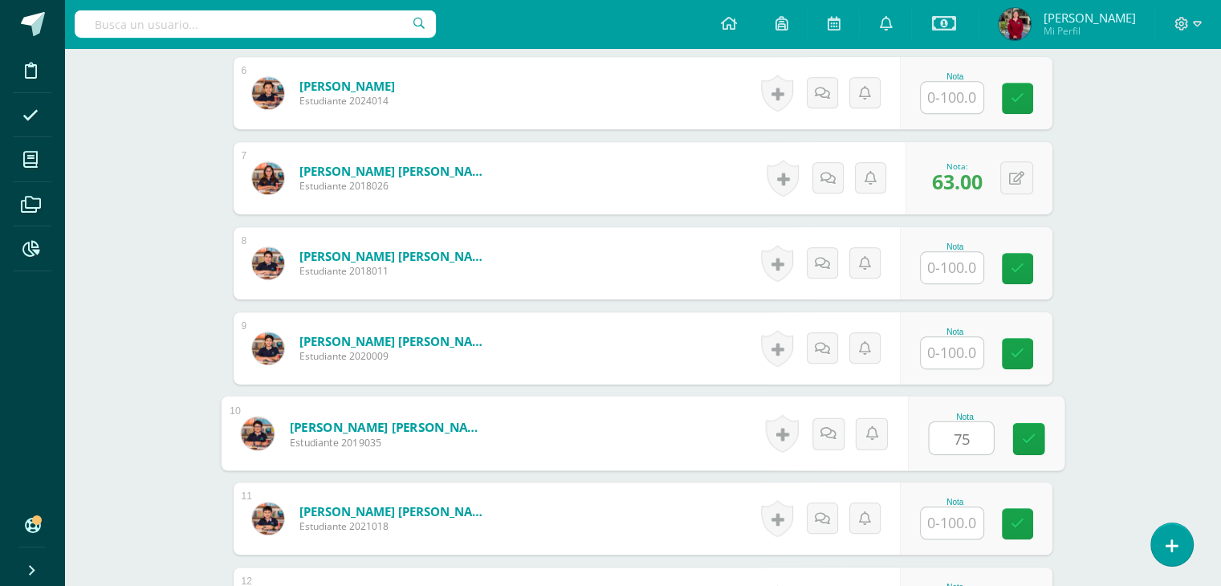
type input "75"
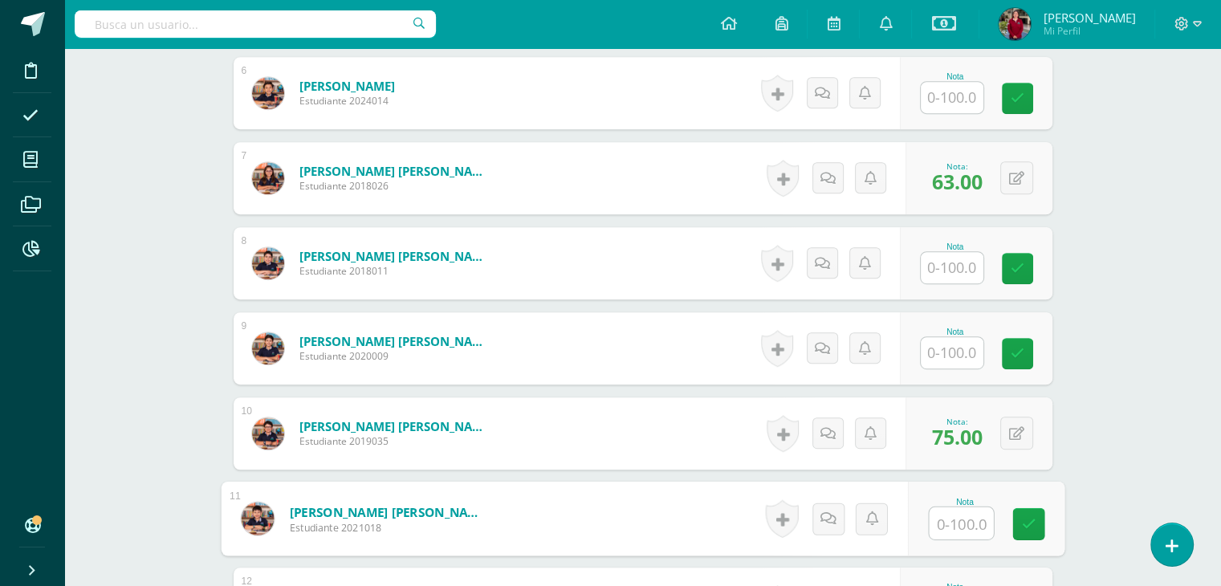
scroll to position [1204, 0]
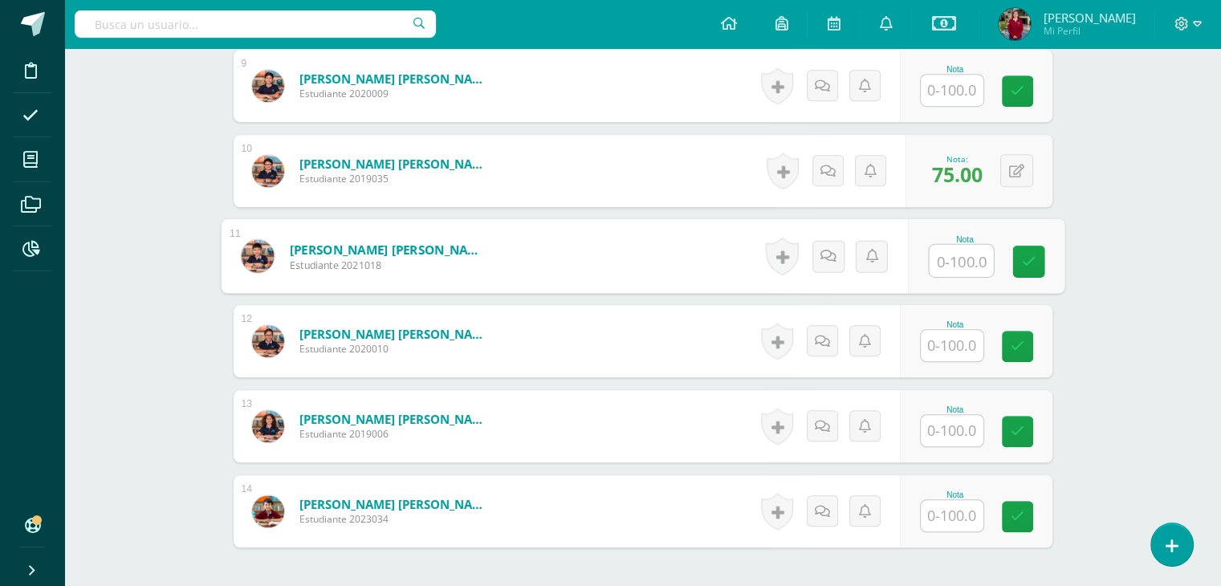
click at [936, 511] on input "text" at bounding box center [952, 515] width 63 height 31
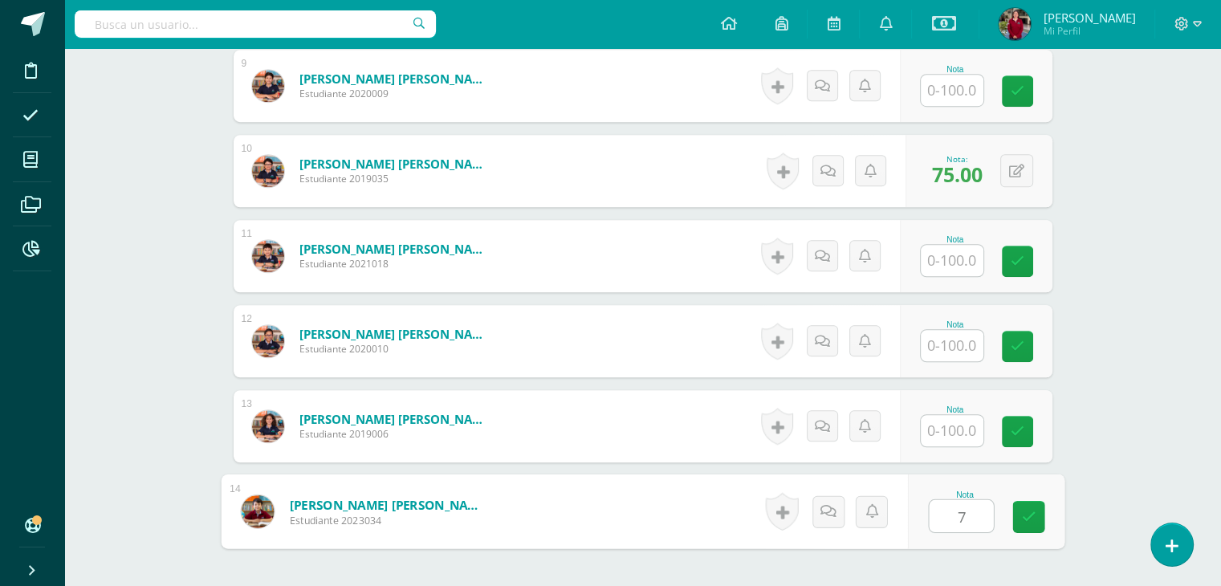
type input "73"
